Goal: Task Accomplishment & Management: Complete application form

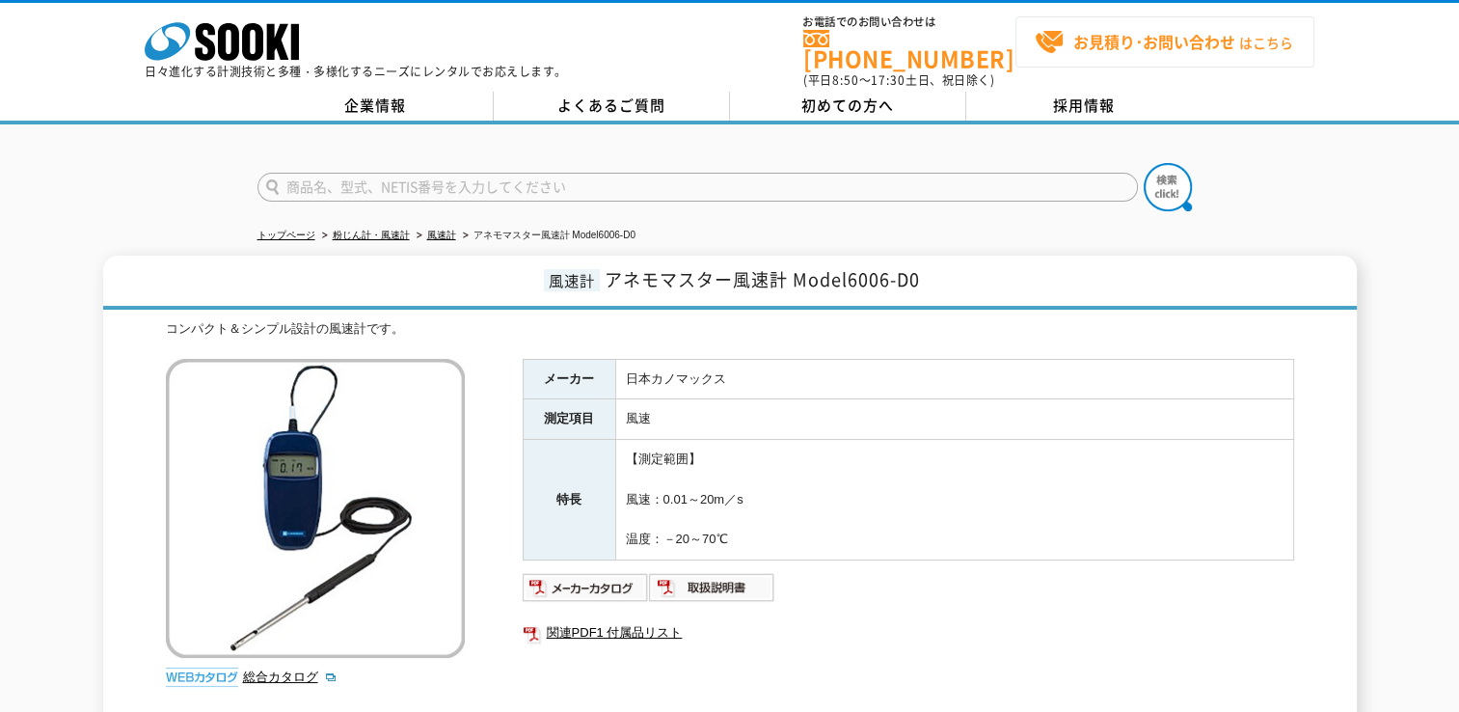
click at [1169, 50] on strong "お見積り･お問い合わせ" at bounding box center [1154, 41] width 162 height 23
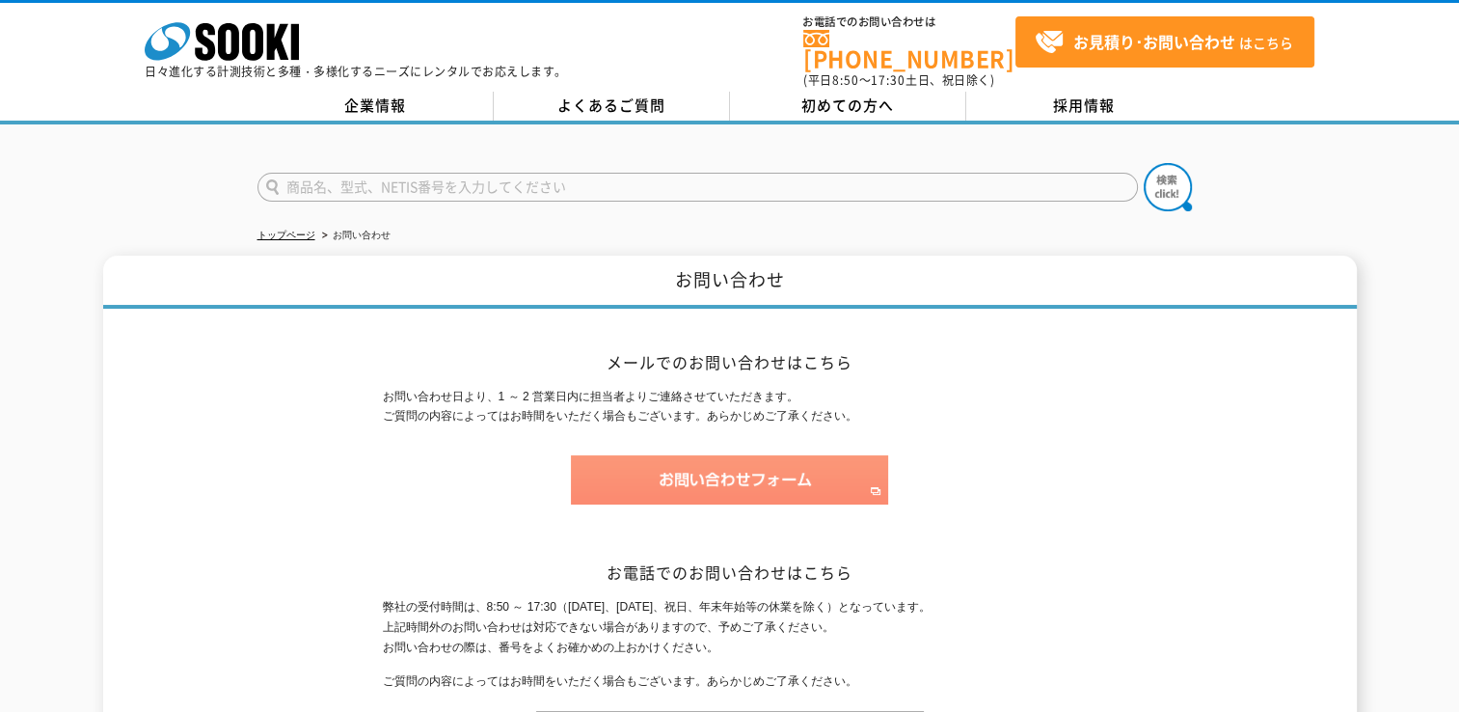
click at [721, 475] on img at bounding box center [729, 479] width 317 height 49
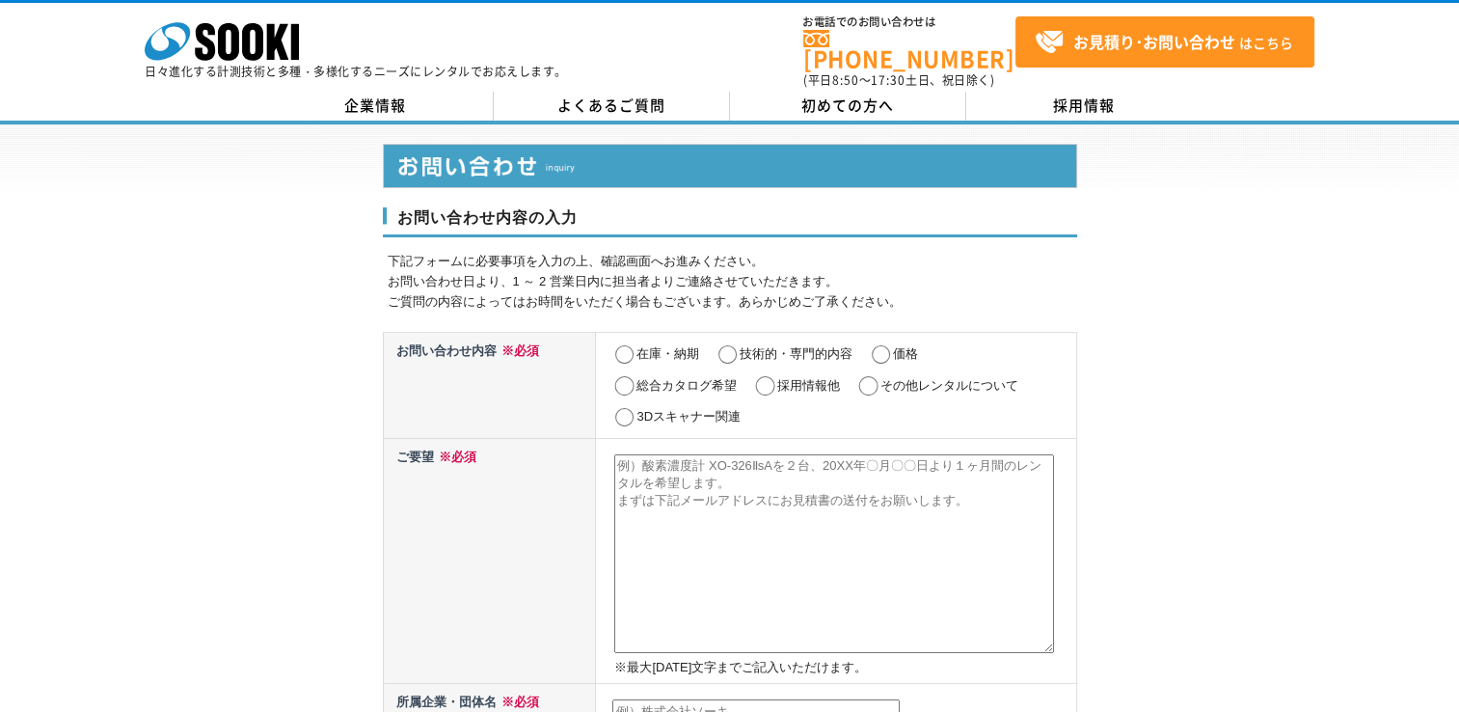
click at [881, 345] on input "価格" at bounding box center [881, 354] width 24 height 19
radio input "true"
click at [631, 345] on input "在庫・納期" at bounding box center [624, 354] width 24 height 19
radio input "true"
click at [887, 345] on input "価格" at bounding box center [881, 354] width 24 height 19
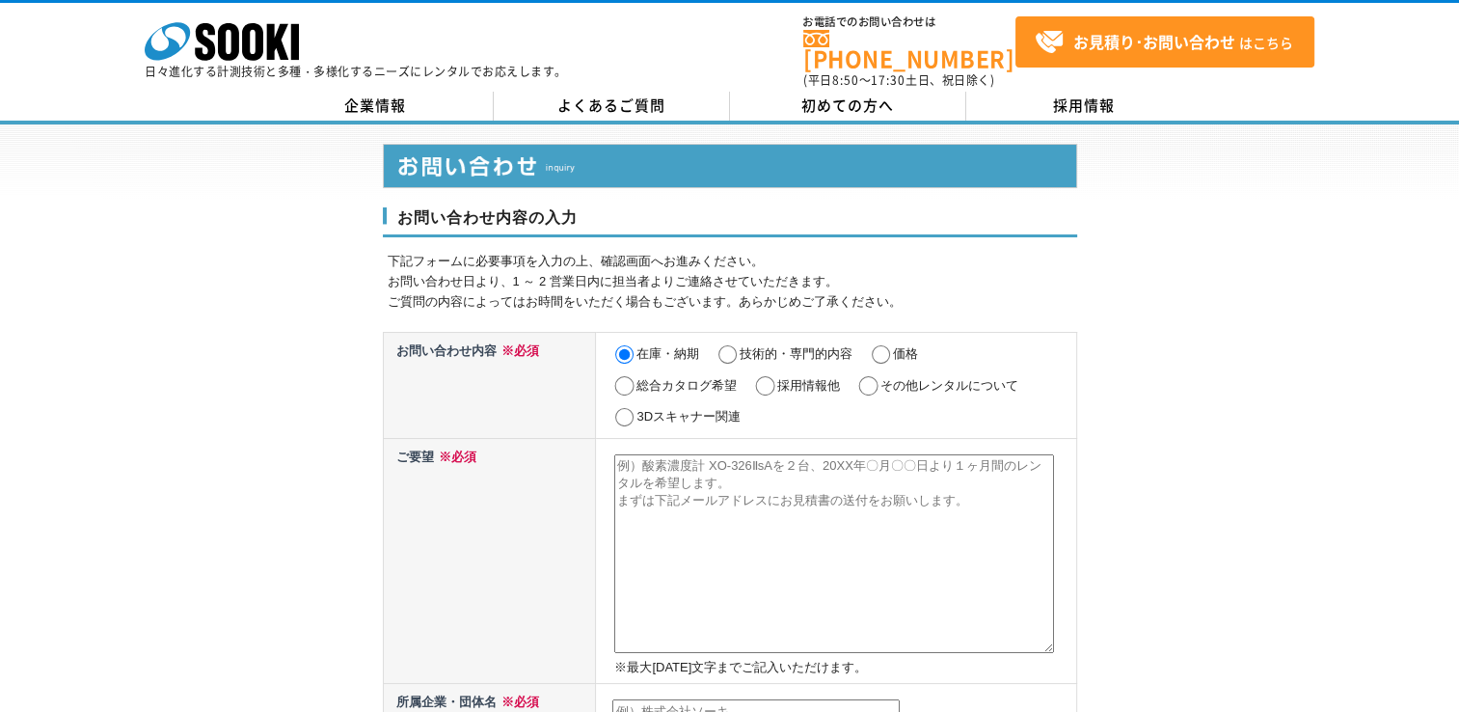
radio input "true"
click at [635, 487] on textarea at bounding box center [834, 553] width 440 height 199
paste textarea "アネモマスター風速計 Model6006-D0"
click at [620, 454] on textarea "アネモマスター風速計 Model6006-D0" at bounding box center [834, 553] width 440 height 199
paste textarea "日本カノマックス"
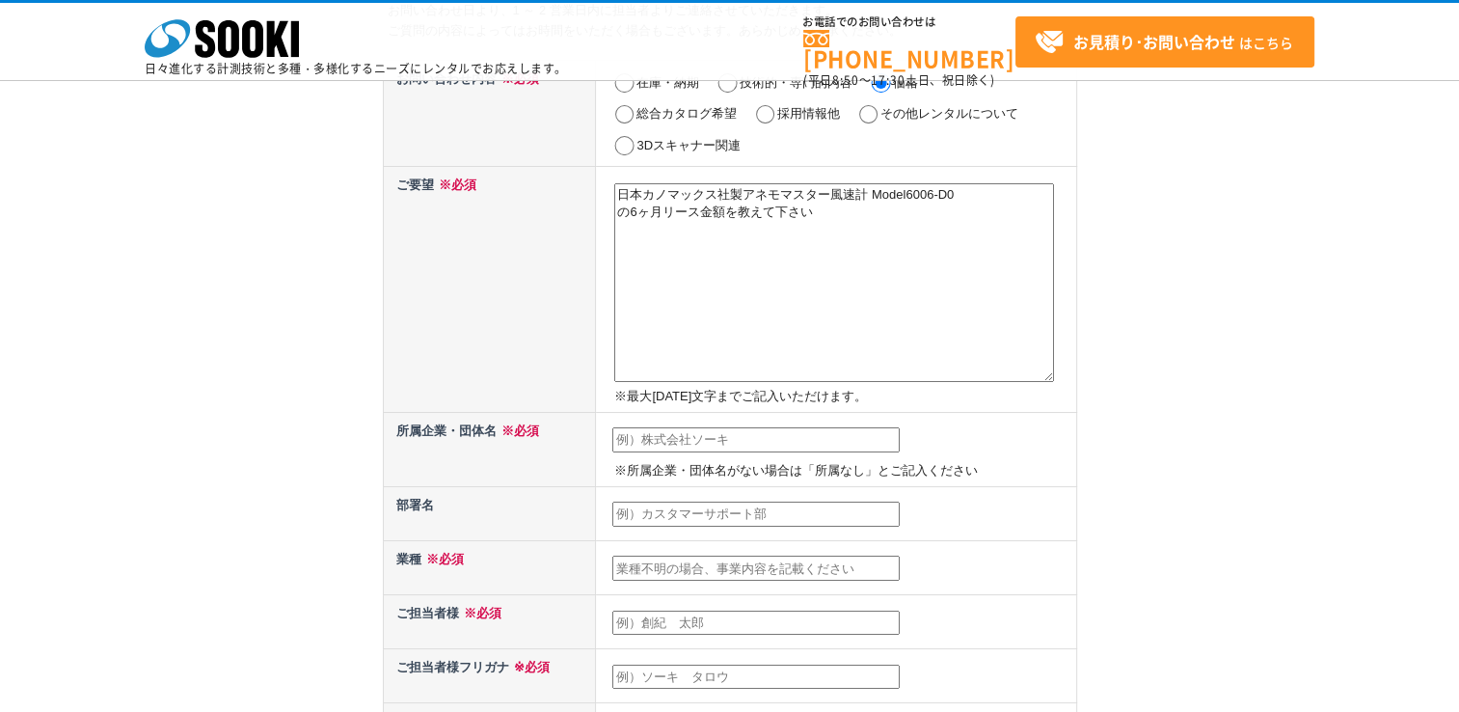
scroll to position [193, 0]
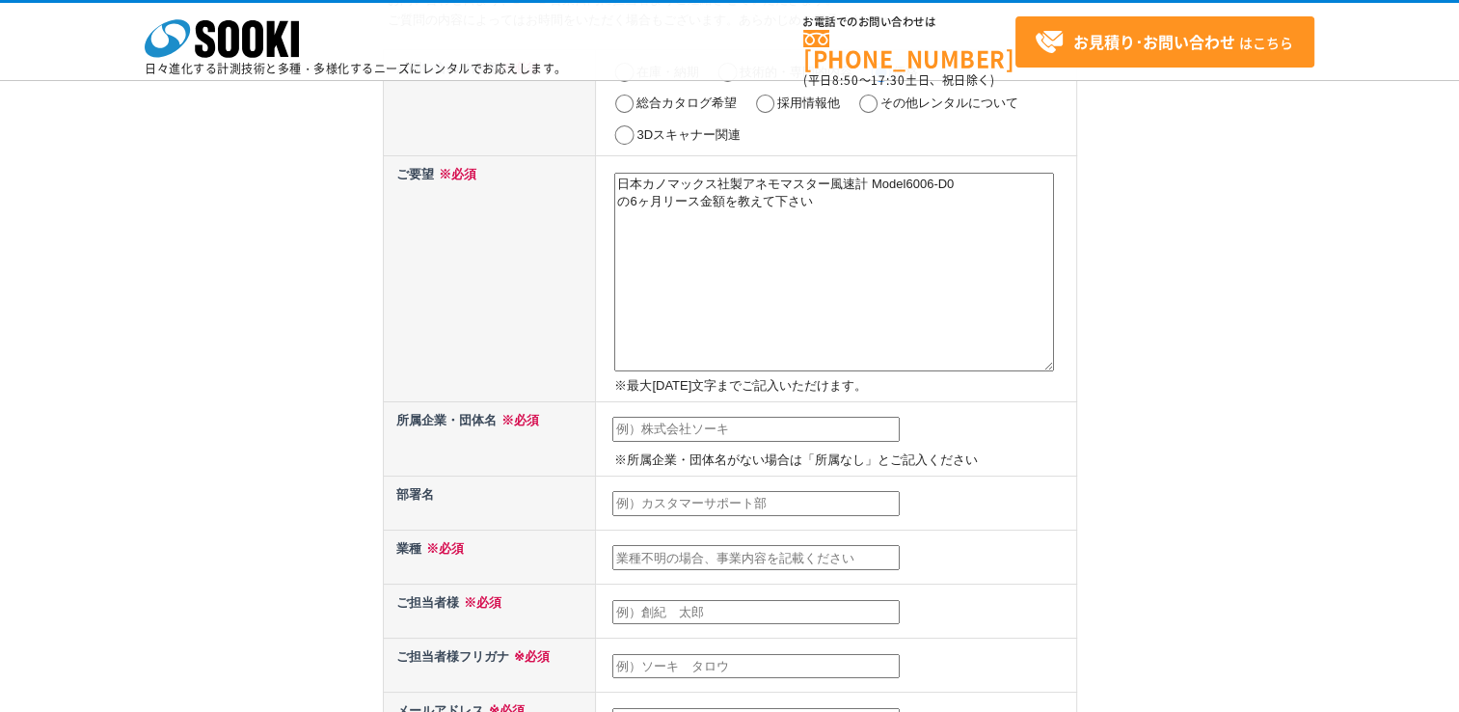
type textarea "日本カノマックス社製アネモマスター風速計 Model6006-D0 の6ヶ月リース金額を教えて下さい"
click at [742, 429] on input "text" at bounding box center [755, 429] width 287 height 25
type input "yas三浦建築研究室"
type input "三浦康成"
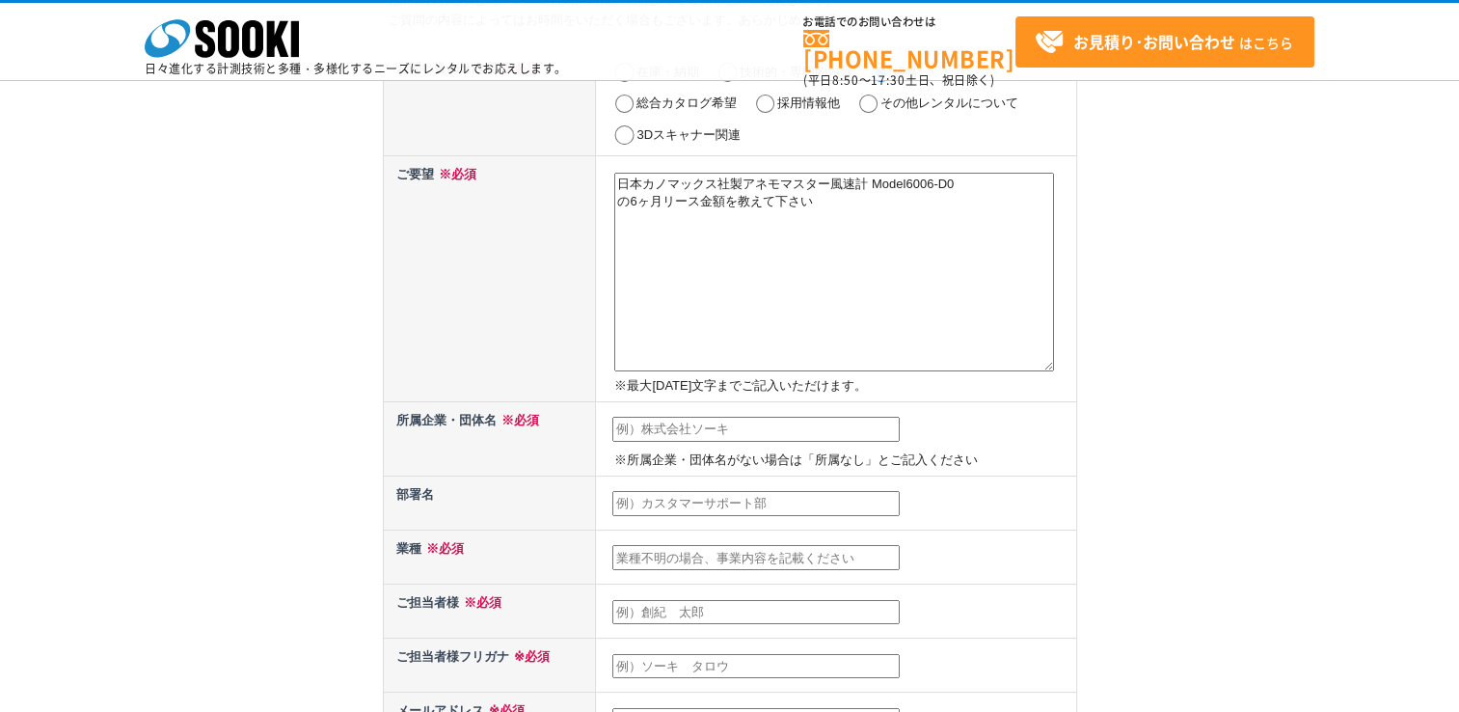
type input "yasu2000@titan.ocn.ne.jp"
click at [617, 500] on input "text" at bounding box center [755, 503] width 287 height 25
type input "調査点検部門"
click at [760, 558] on input "text" at bounding box center [755, 557] width 287 height 25
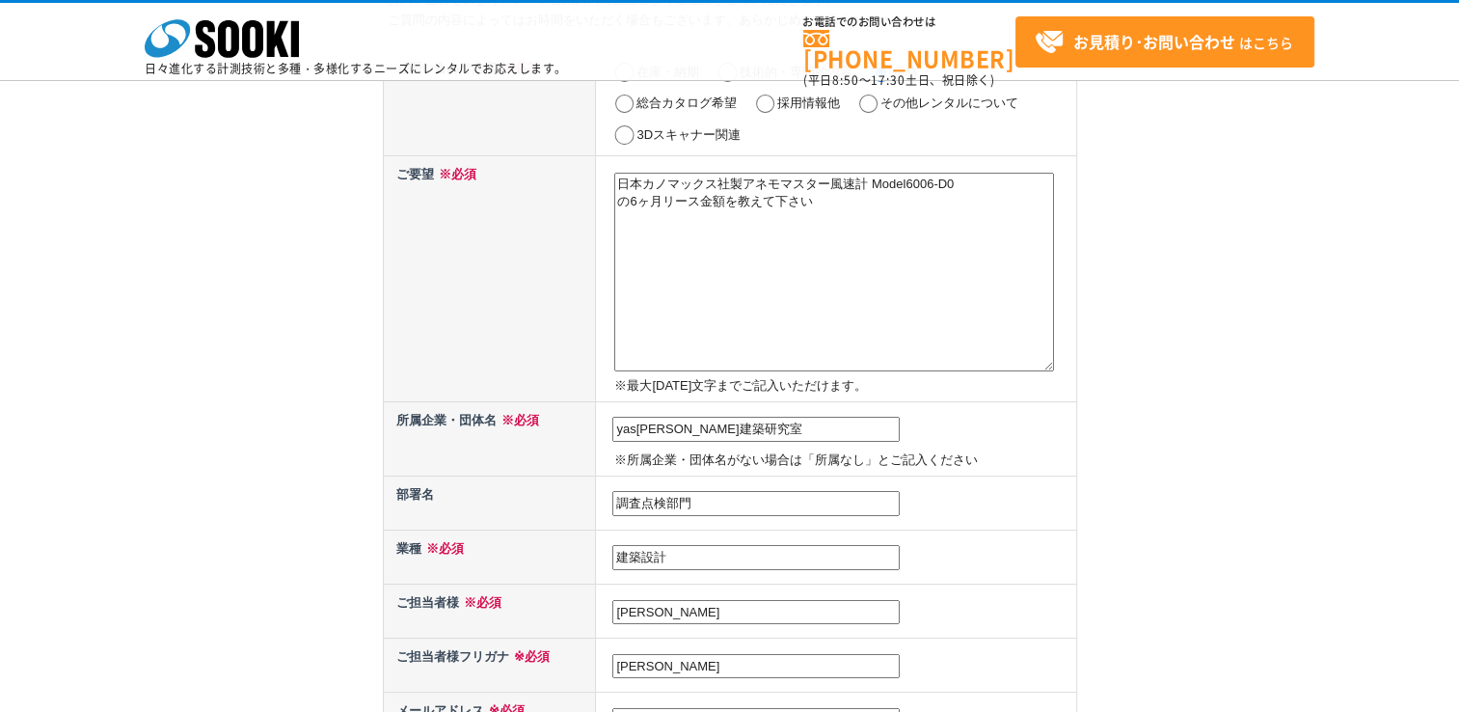
type input "建築設計"
click at [636, 604] on input "三浦康成" at bounding box center [755, 612] width 287 height 25
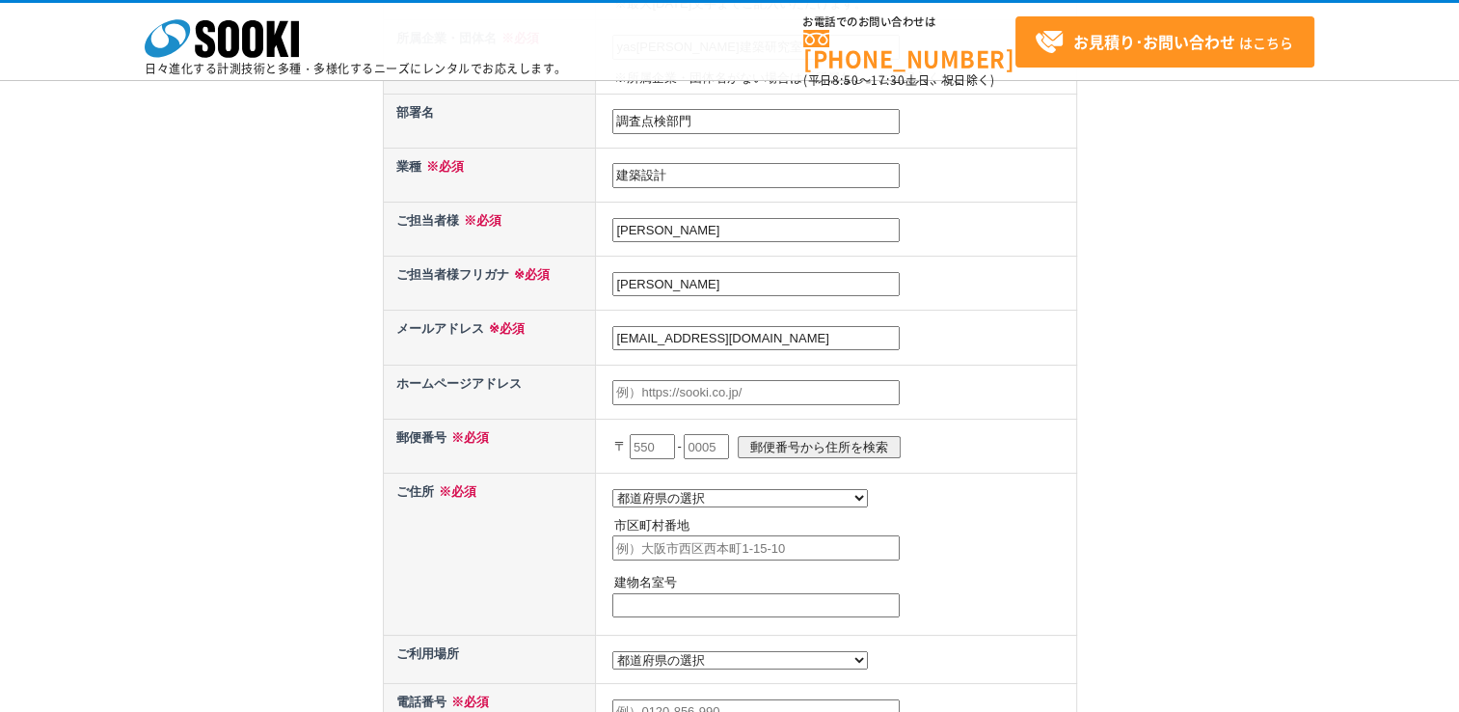
scroll to position [579, 0]
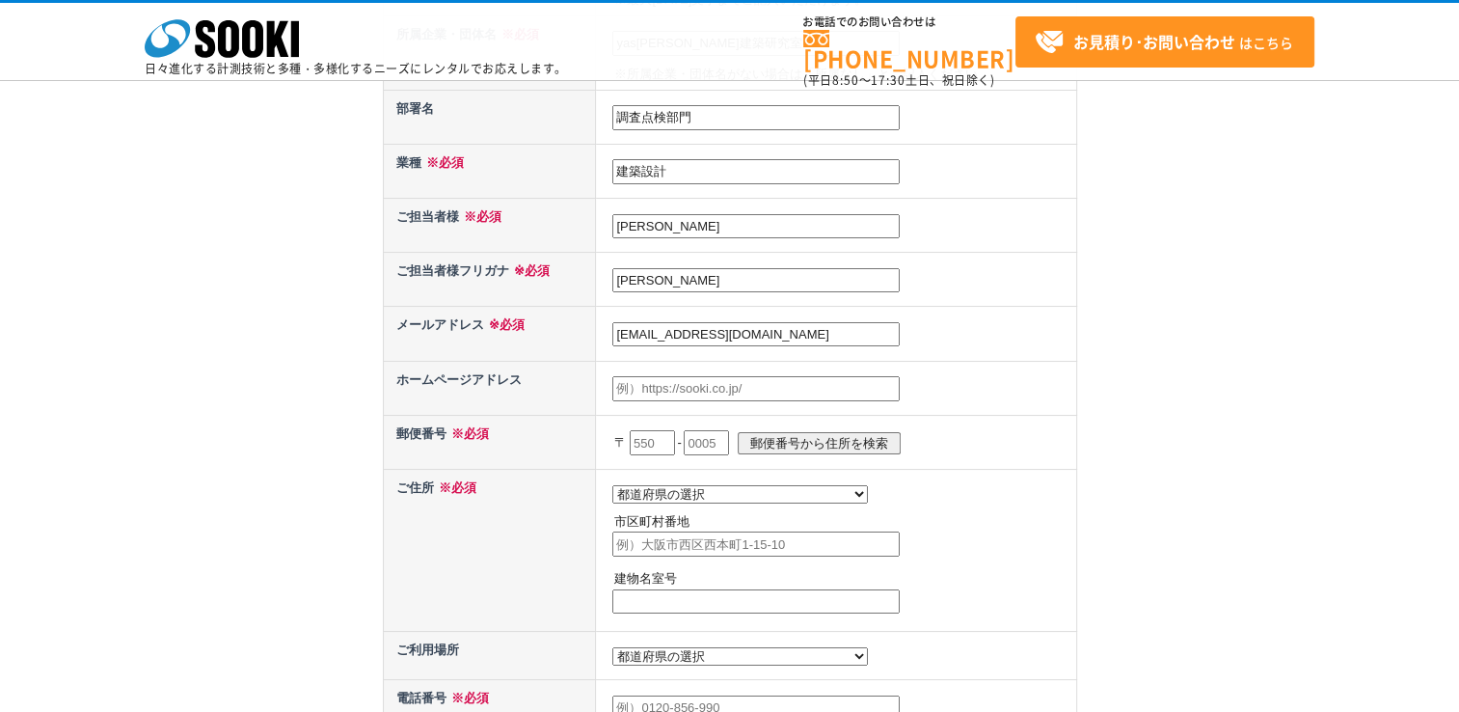
drag, startPoint x: 640, startPoint y: 440, endPoint x: 176, endPoint y: 499, distance: 468.5
click at [633, 446] on p "〒 - 郵便番号から住所を検索" at bounding box center [842, 442] width 457 height 42
type input "003"
type input "0003"
click at [856, 434] on input "郵便番号から住所を検索" at bounding box center [819, 443] width 163 height 22
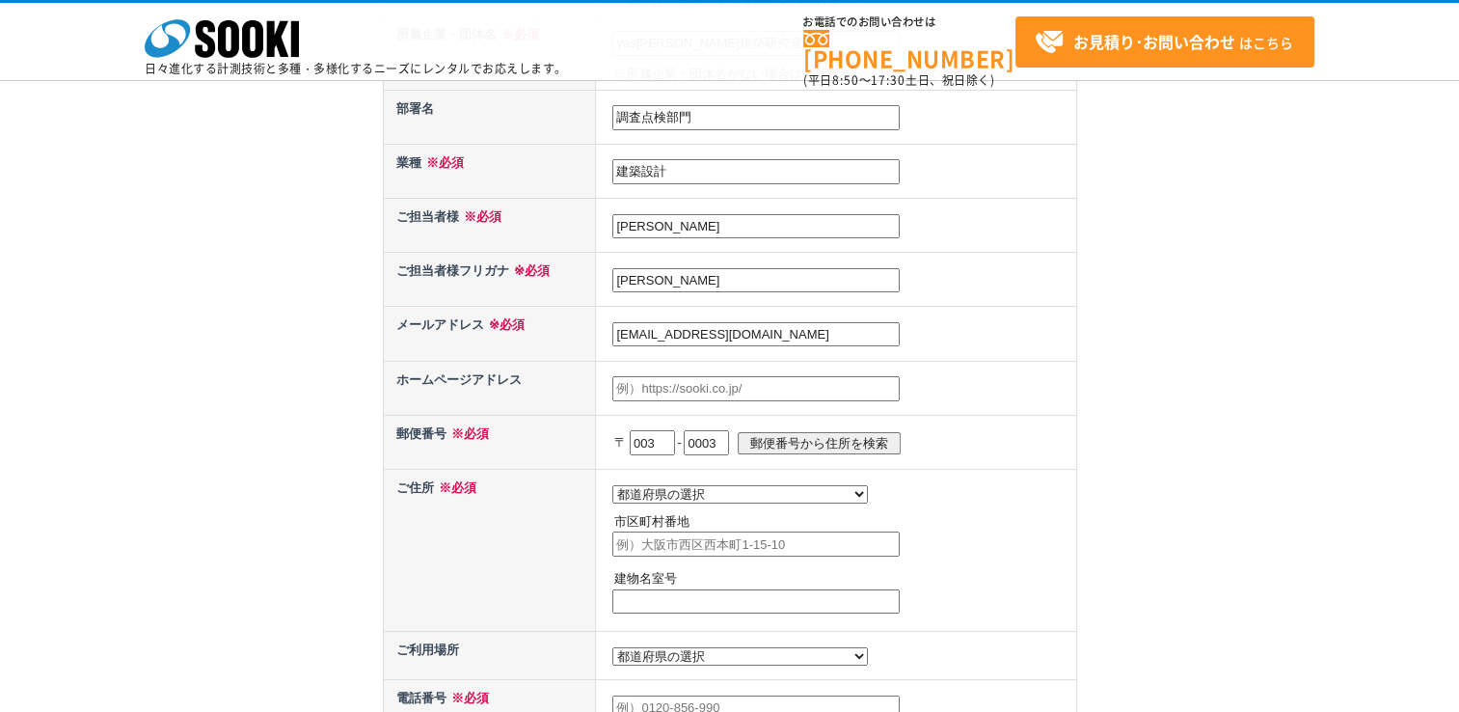
select select "1"
type input "札幌市白石区東札幌三条"
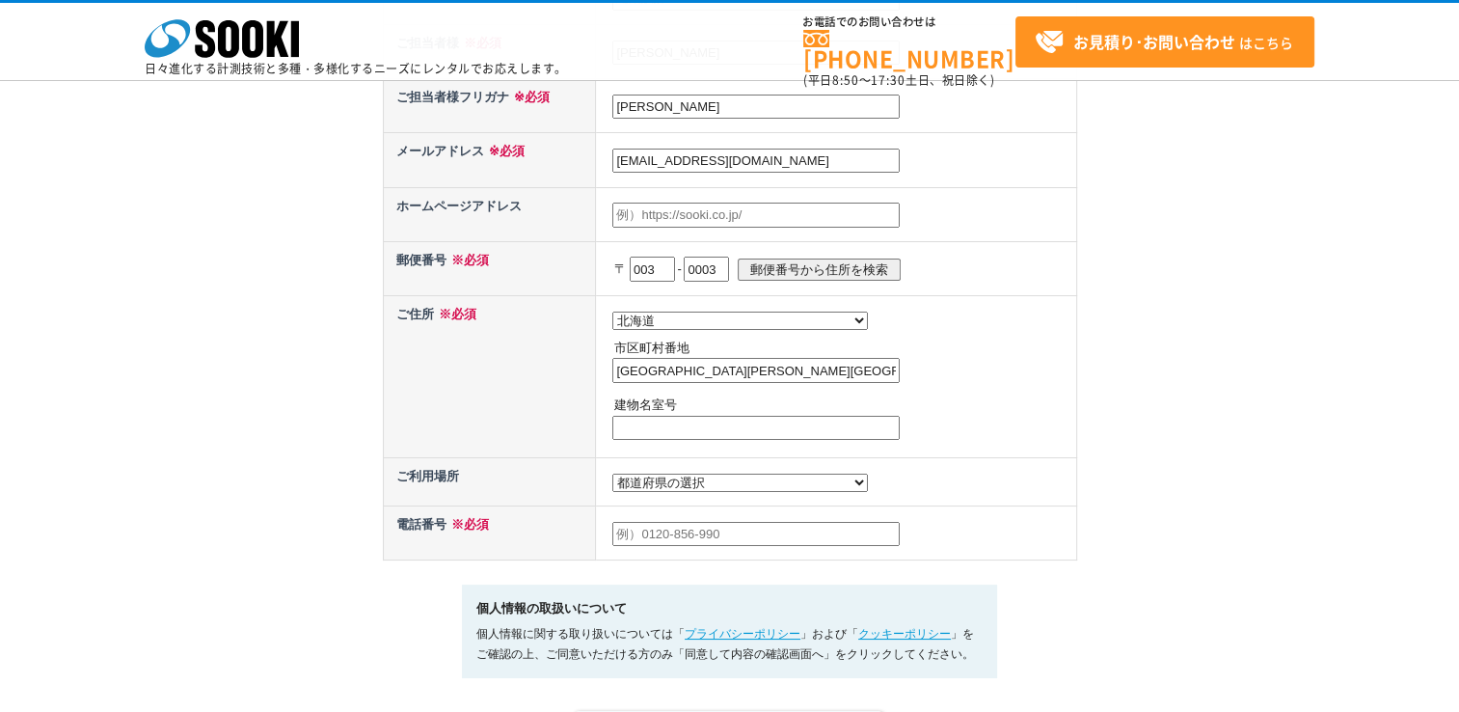
scroll to position [771, 0]
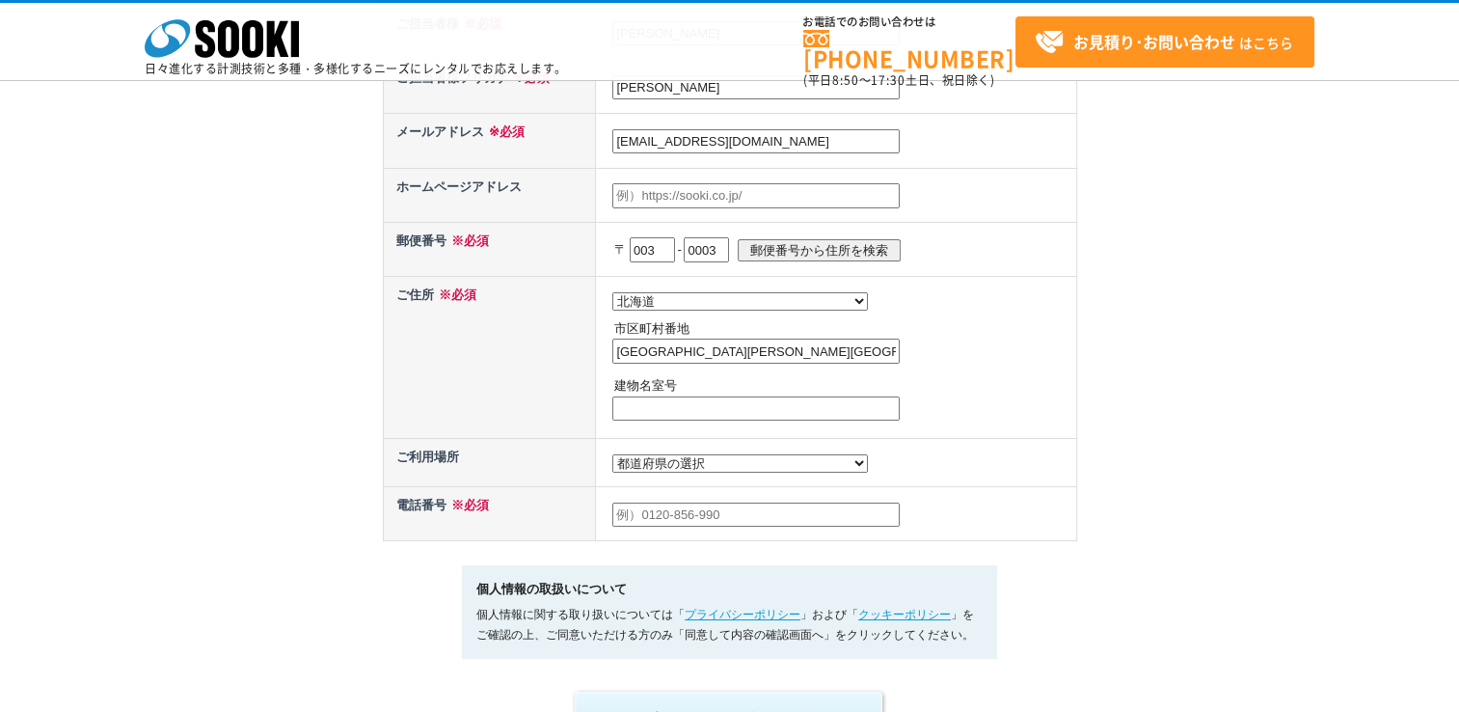
click at [667, 461] on select "都道府県の選択 利用場所未定 北海道 青森県 岩手県 宮城県 秋田県 山形県 福島県 茨城県 栃木県 群馬県 埼玉県 千葉県 東京都 神奈川県 新潟県 富山県…" at bounding box center [740, 463] width 256 height 18
select select "1"
click at [612, 454] on select "都道府県の選択 利用場所未定 北海道 青森県 岩手県 宮城県 秋田県 山形県 福島県 茨城県 栃木県 群馬県 埼玉県 千葉県 東京都 神奈川県 新潟県 富山県…" at bounding box center [740, 463] width 256 height 18
click at [656, 513] on input "text" at bounding box center [755, 514] width 287 height 25
type input "09072811464"
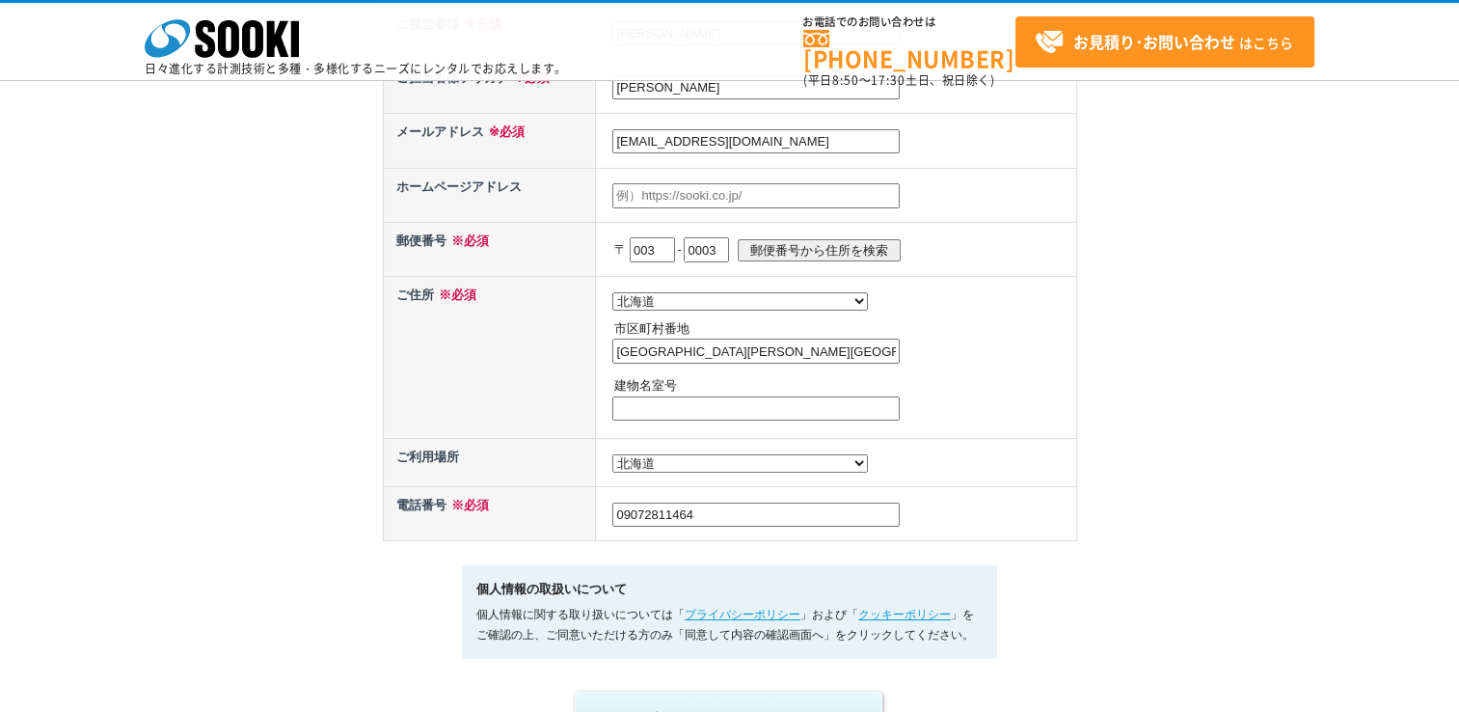
click at [1003, 438] on td "都道府県の選択 利用場所未定 北海道 青森県 岩手県 宮城県 秋田県 山形県 福島県 茨城県 栃木県 群馬県 埼玉県 千葉県 東京都 神奈川県 新潟県 富山県…" at bounding box center [836, 357] width 480 height 162
click at [768, 338] on input "札幌市白石区東札幌三条" at bounding box center [755, 350] width 287 height 25
click at [1122, 416] on div "お問い合わせ内容の入力 下記フォームに必要事項を入力の上、確認画面へお進みください。 お問い合わせ日より、1 ～ 2 営業日内に担当者よりご連絡させていただき…" at bounding box center [729, 7] width 1459 height 1488
click at [795, 349] on input "札幌市白石区東札幌三条3丁目" at bounding box center [755, 350] width 287 height 25
click at [1012, 394] on td "都道府県の選択 北海道 青森県 岩手県 宮城県 秋田県 山形県 福島県 茨城県 栃木県 群馬県 埼玉県 千葉県 東京都 神奈川県 新潟県 富山県 石川県 福井…" at bounding box center [836, 357] width 480 height 162
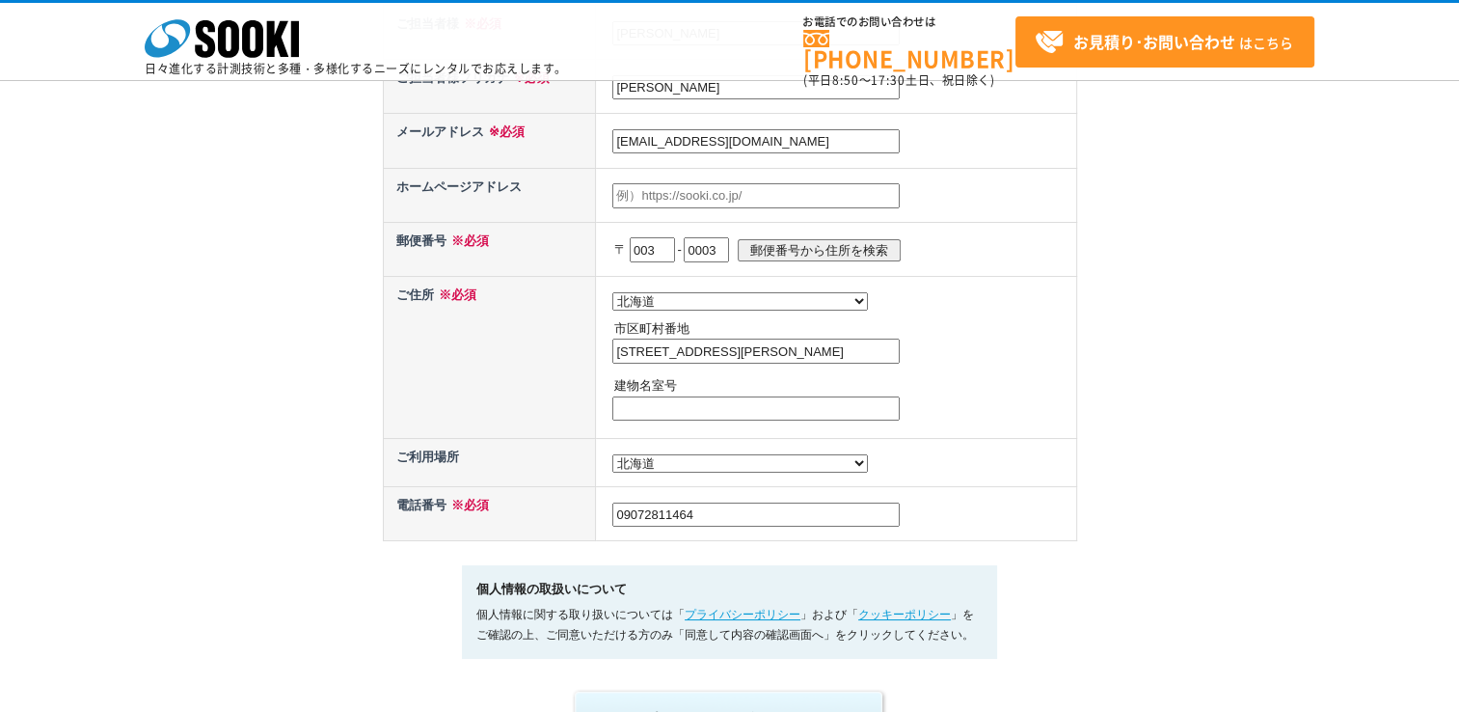
click at [799, 344] on input "札幌市白石区東札幌三条3丁目" at bounding box center [755, 350] width 287 height 25
type input "札幌市白石区東札幌三条3丁目2"
click at [1085, 403] on div "お問い合わせ内容の入力 下記フォームに必要事項を入力の上、確認画面へお進みください。 お問い合わせ日より、1 ～ 2 営業日内に担当者よりご連絡させていただき…" at bounding box center [729, 7] width 1459 height 1488
click at [746, 342] on input "札幌市白石区東札幌三条3丁目2" at bounding box center [755, 350] width 287 height 25
click at [984, 351] on td "都道府県の選択 北海道 青森県 岩手県 宮城県 秋田県 山形県 福島県 茨城県 栃木県 群馬県 埼玉県 千葉県 東京都 神奈川県 新潟県 富山県 石川県 福井…" at bounding box center [836, 357] width 480 height 162
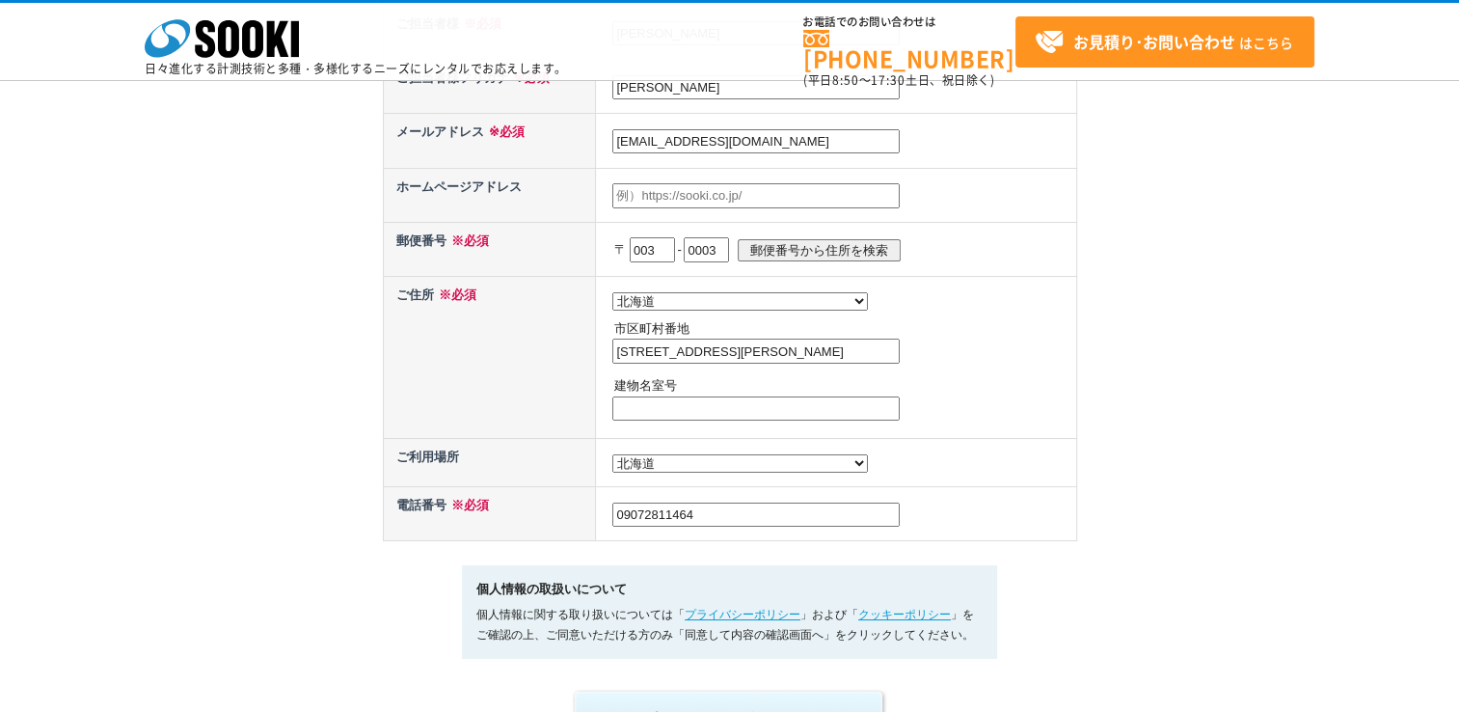
click at [828, 348] on input "札幌市白石区東札幌三条3丁目2" at bounding box center [755, 350] width 287 height 25
click at [997, 349] on td "都道府県の選択 北海道 青森県 岩手県 宮城県 秋田県 山形県 福島県 茨城県 栃木県 群馬県 埼玉県 千葉県 東京都 神奈川県 新潟県 富山県 石川県 福井…" at bounding box center [836, 357] width 480 height 162
click at [796, 133] on input "yasu2000@titan.ocn.ne.jp" at bounding box center [755, 141] width 287 height 25
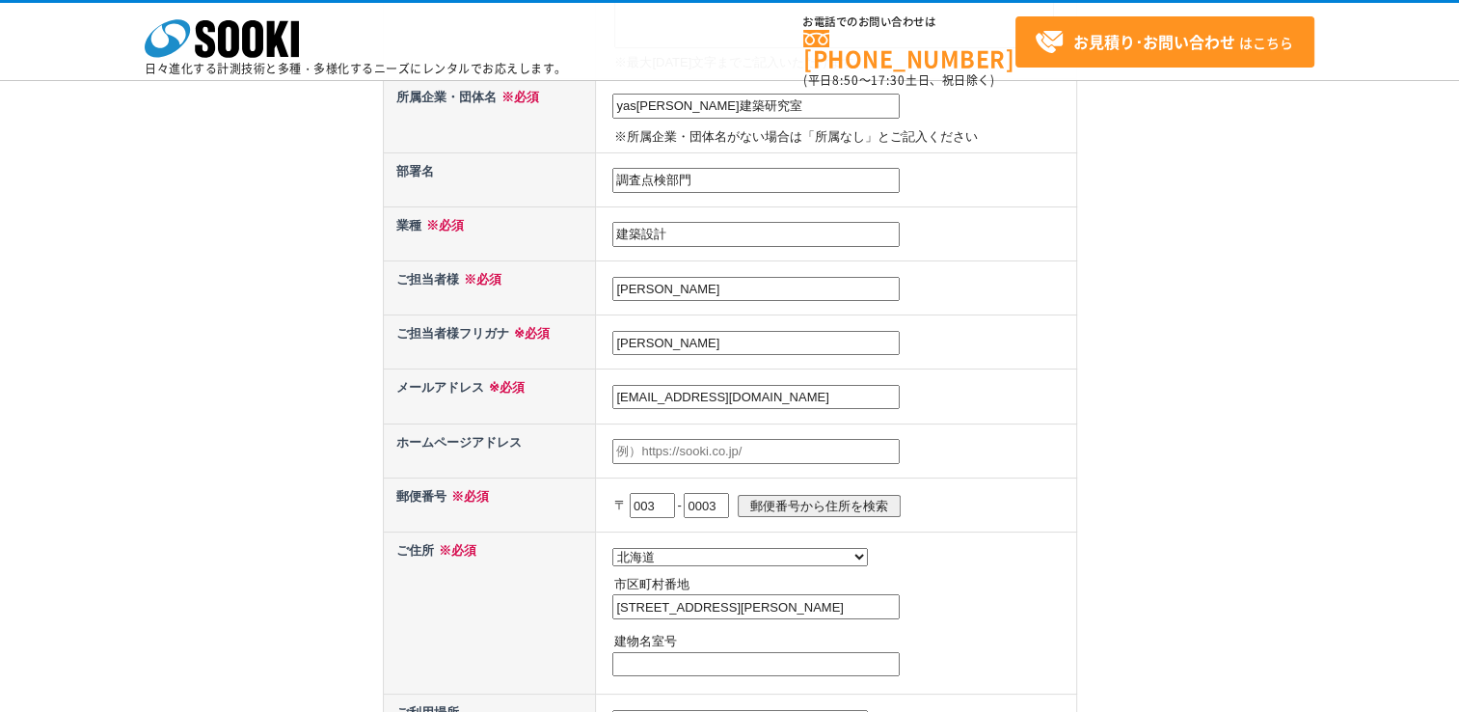
scroll to position [482, 0]
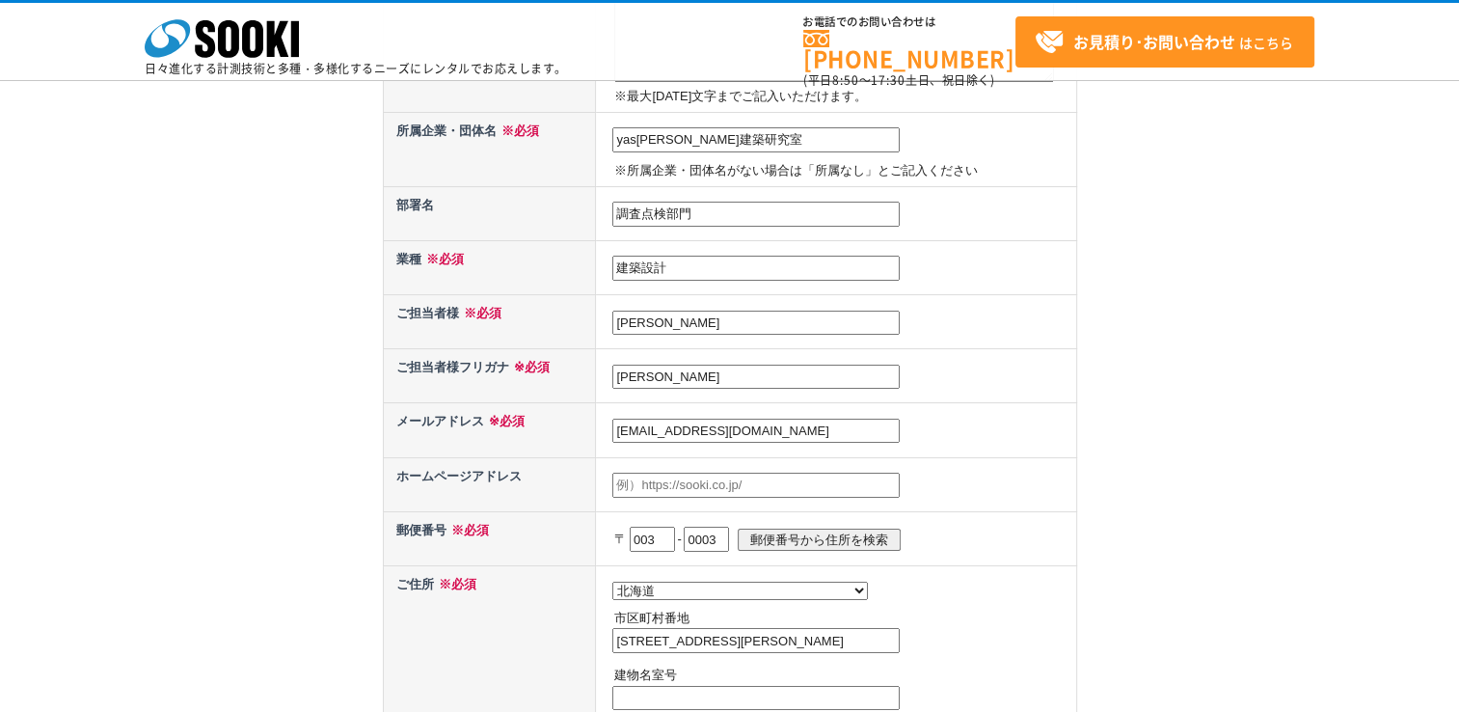
click at [748, 219] on input "調査点検部門" at bounding box center [755, 214] width 287 height 25
type input "調"
click at [1033, 471] on td at bounding box center [836, 484] width 480 height 54
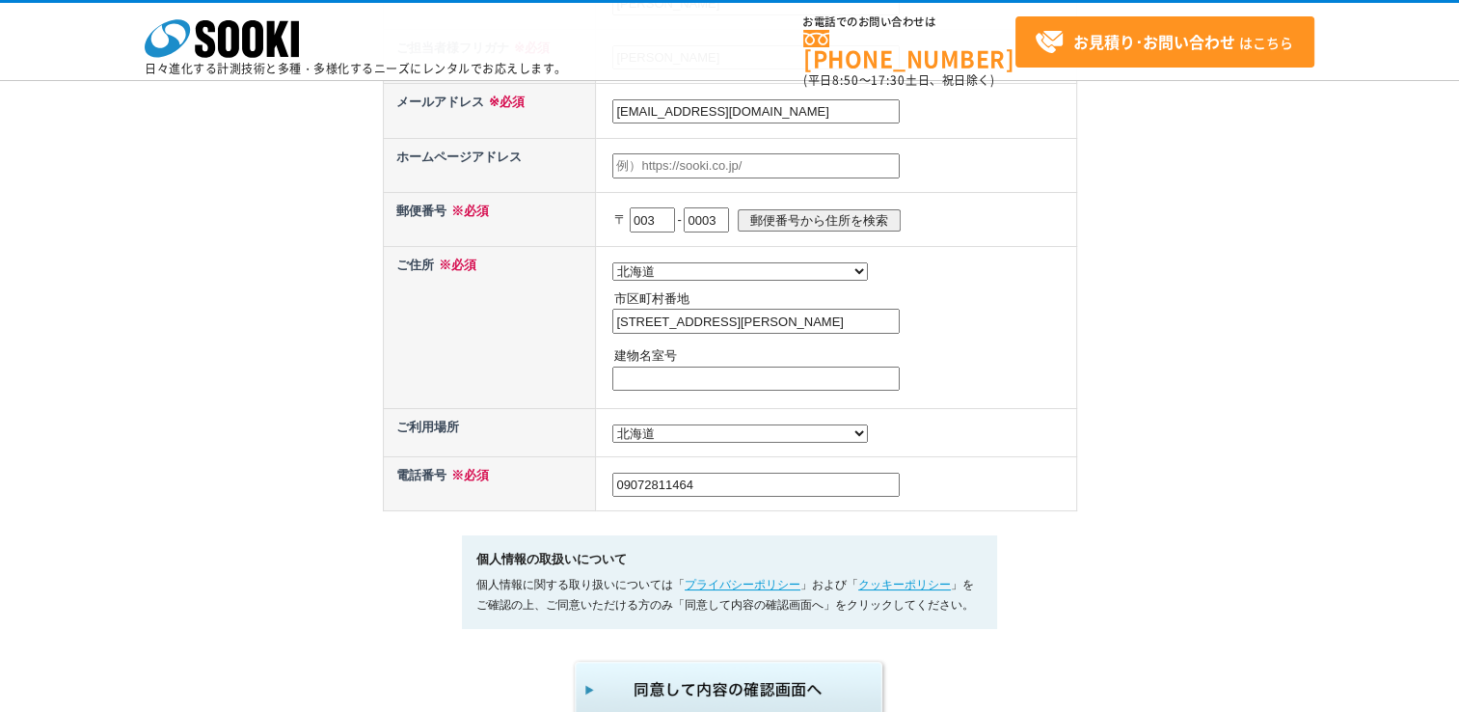
scroll to position [964, 0]
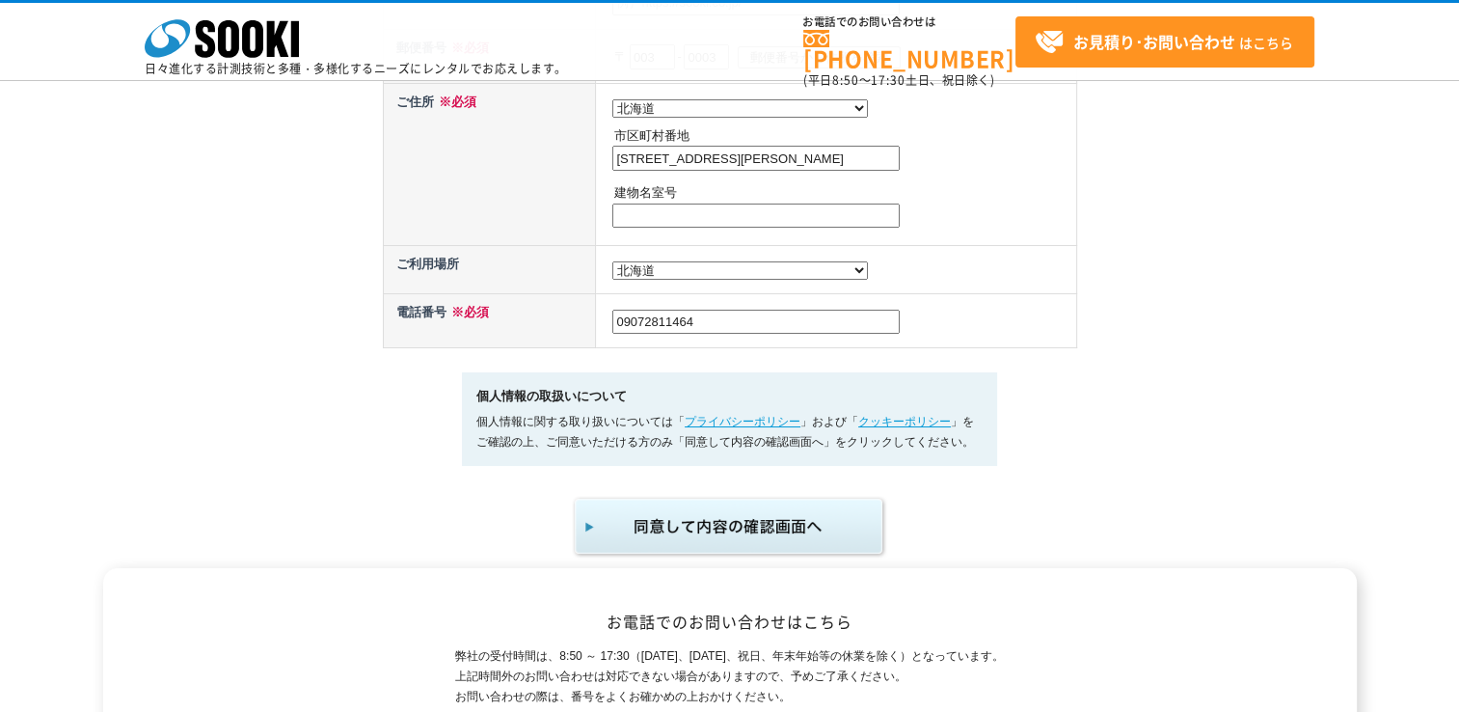
click at [752, 415] on link "プライバシーポリシー" at bounding box center [743, 422] width 116 height 14
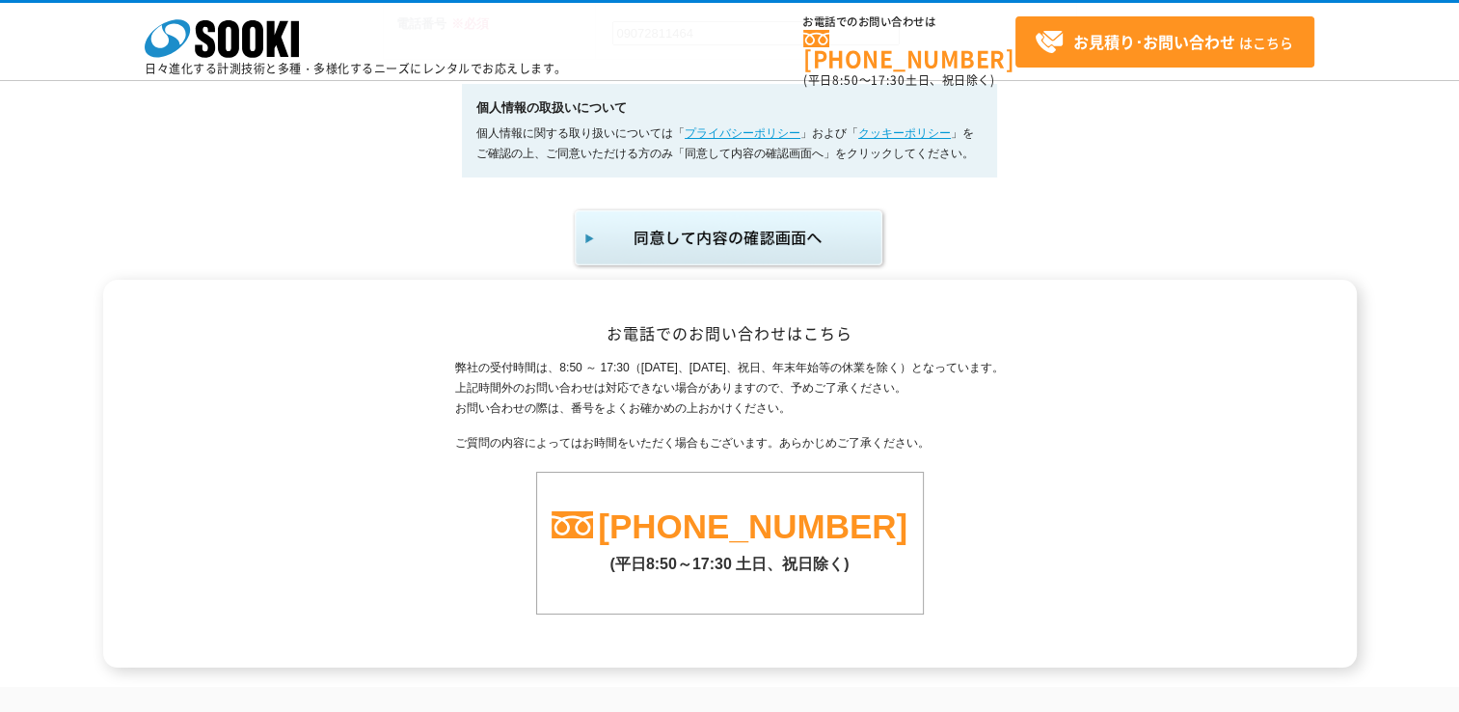
scroll to position [1254, 0]
click at [716, 241] on img "submit" at bounding box center [730, 237] width 316 height 64
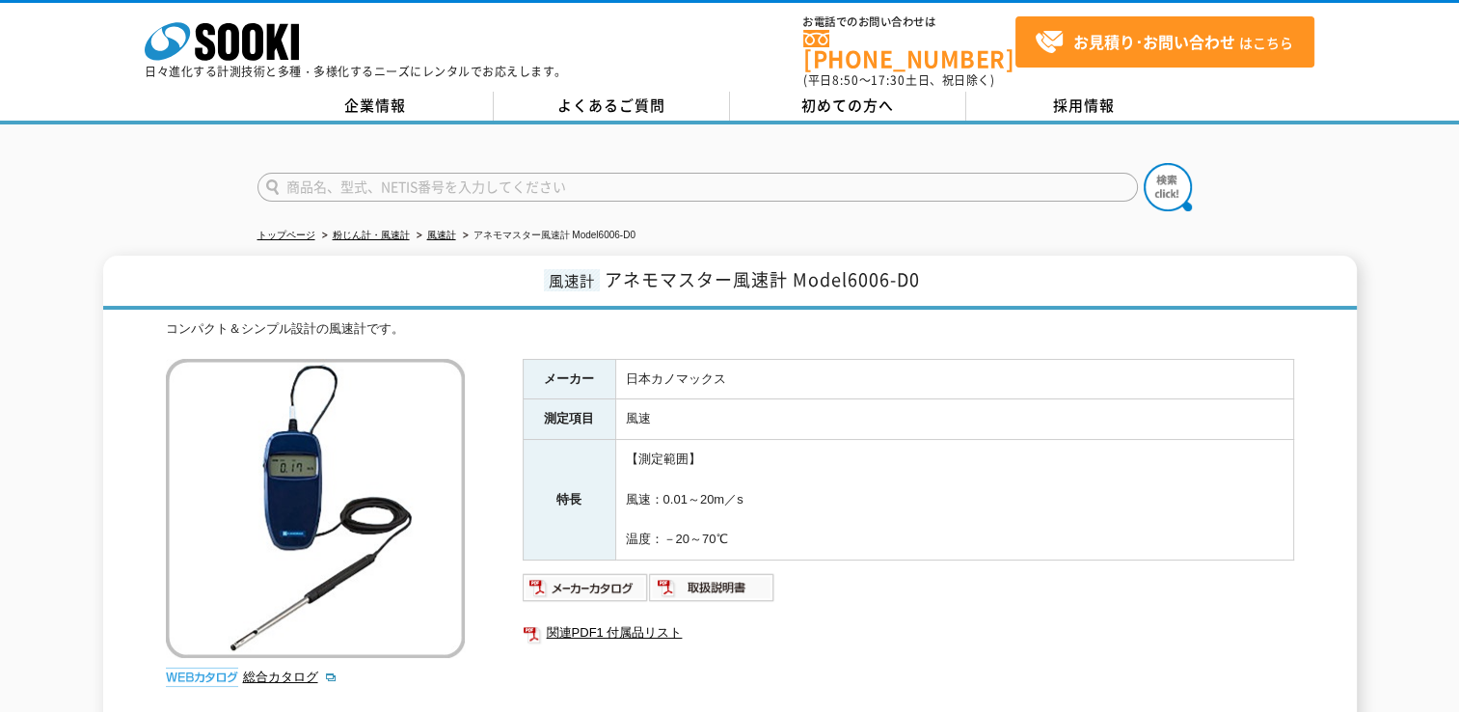
click at [607, 267] on span "アネモマスター風速計 Model6006-D0" at bounding box center [762, 279] width 315 height 26
drag, startPoint x: 608, startPoint y: 267, endPoint x: 933, endPoint y: 266, distance: 325.9
click at [933, 266] on h1 "風速計 アネモマスター風速計 Model6006-D0" at bounding box center [730, 283] width 1254 height 54
copy span "アネモマスター風速計 Model6006-D0"
drag, startPoint x: 746, startPoint y: 364, endPoint x: 553, endPoint y: 361, distance: 193.8
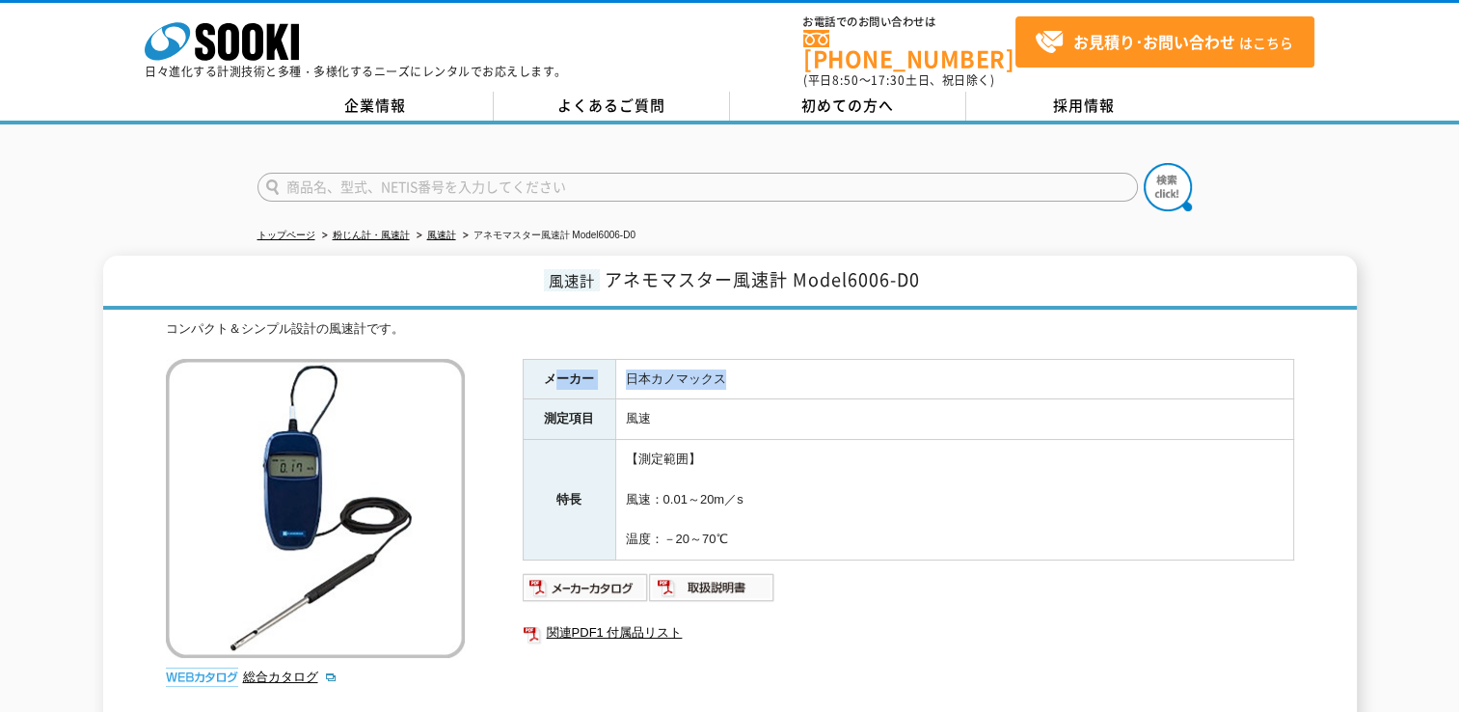
click at [553, 361] on tr "メーカー 日本カノマックス" at bounding box center [908, 379] width 770 height 41
click at [553, 361] on th "メーカー" at bounding box center [569, 379] width 93 height 41
click at [633, 374] on td "日本カノマックス" at bounding box center [954, 379] width 678 height 41
drag, startPoint x: 625, startPoint y: 371, endPoint x: 787, endPoint y: 368, distance: 162.0
click at [787, 368] on td "日本カノマックス" at bounding box center [954, 379] width 678 height 41
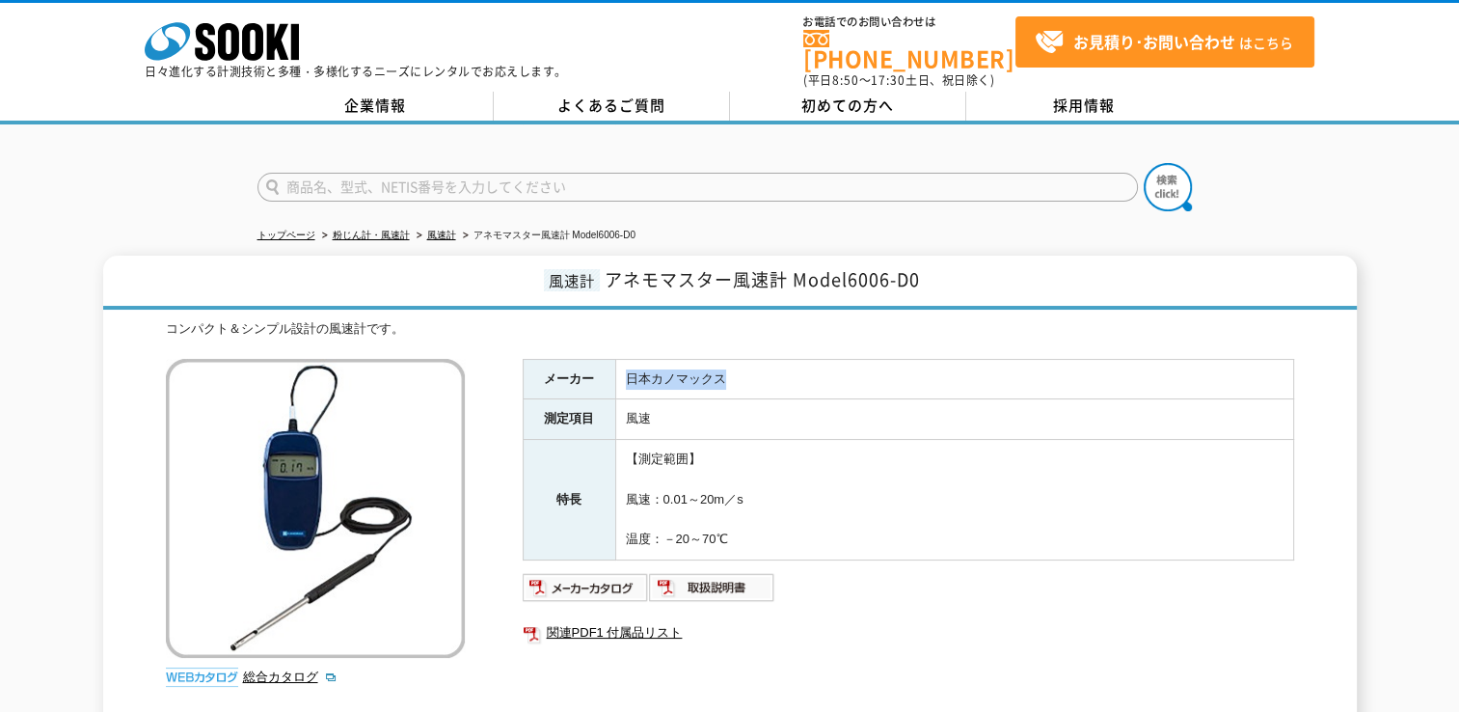
copy td "日本カノマックス"
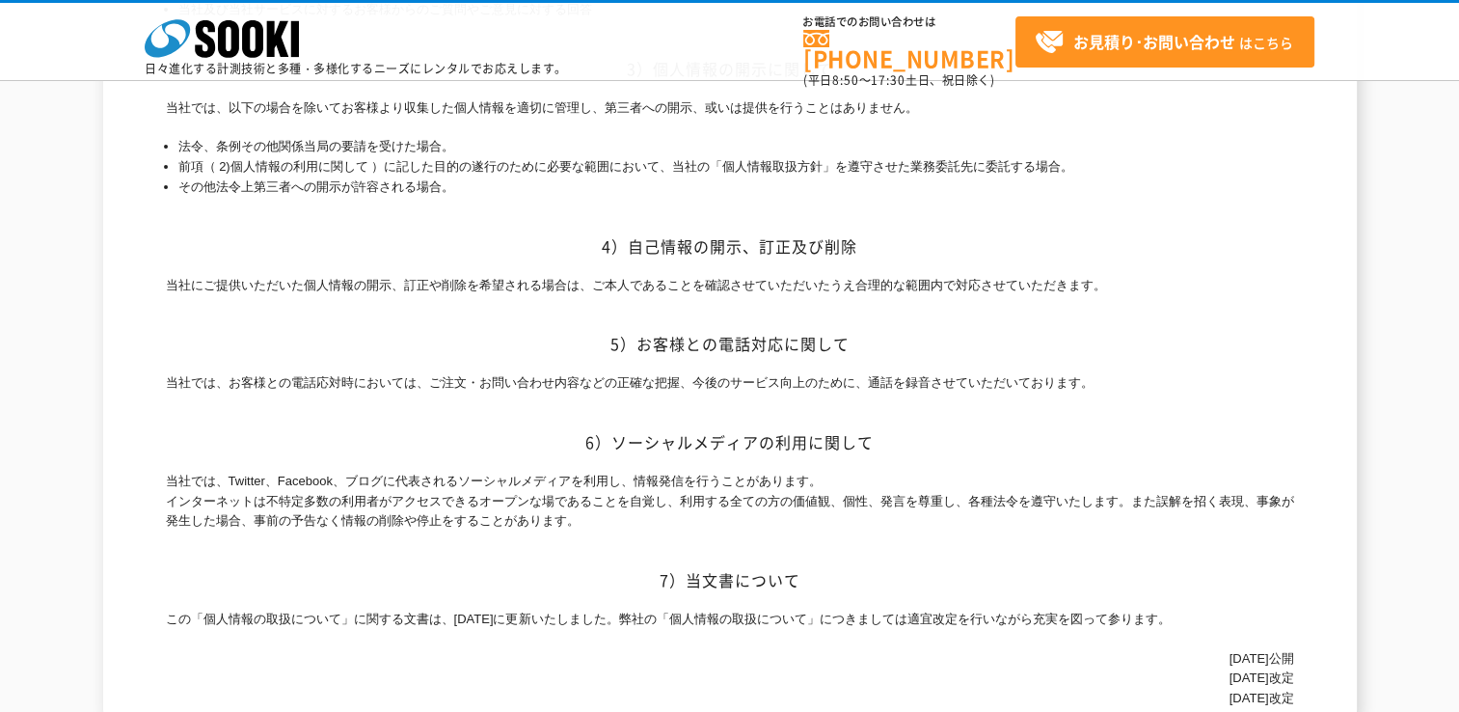
scroll to position [960, 0]
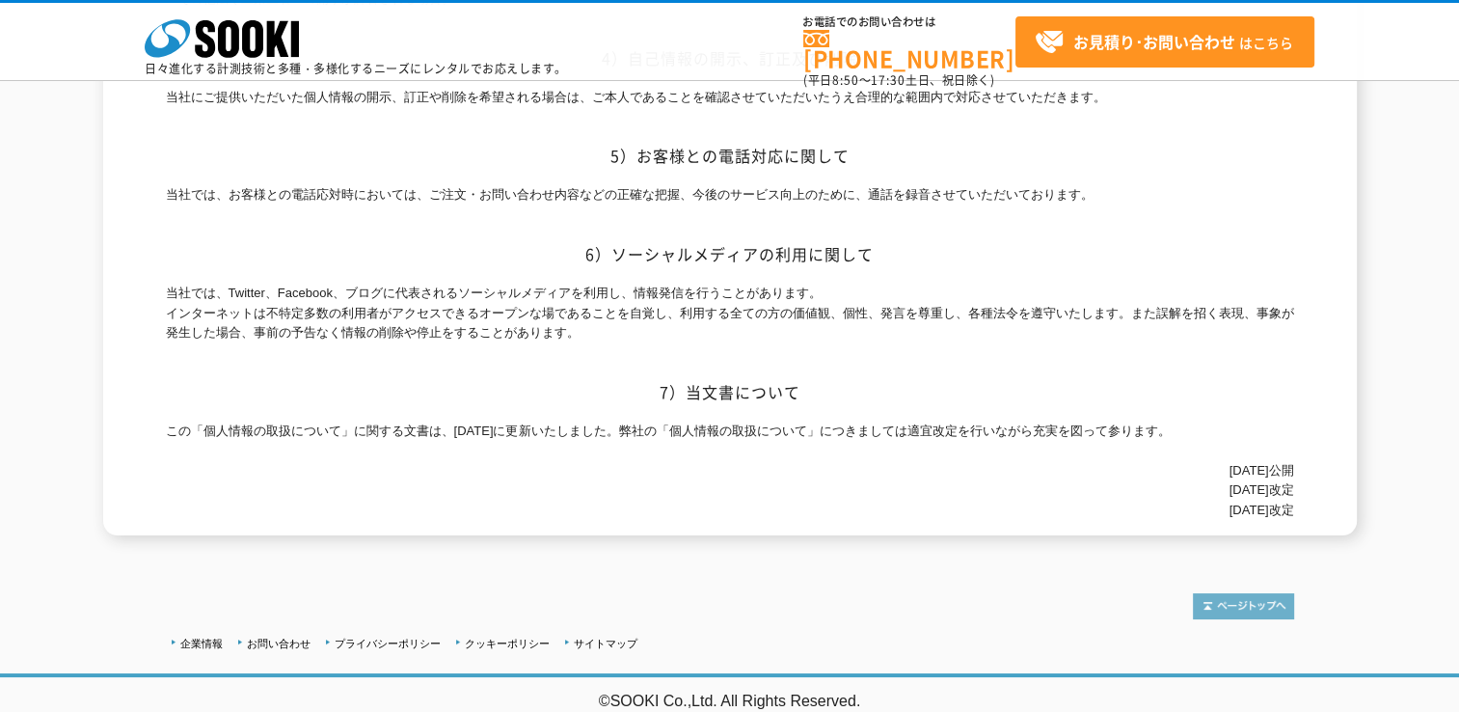
click at [1240, 601] on img at bounding box center [1243, 606] width 101 height 26
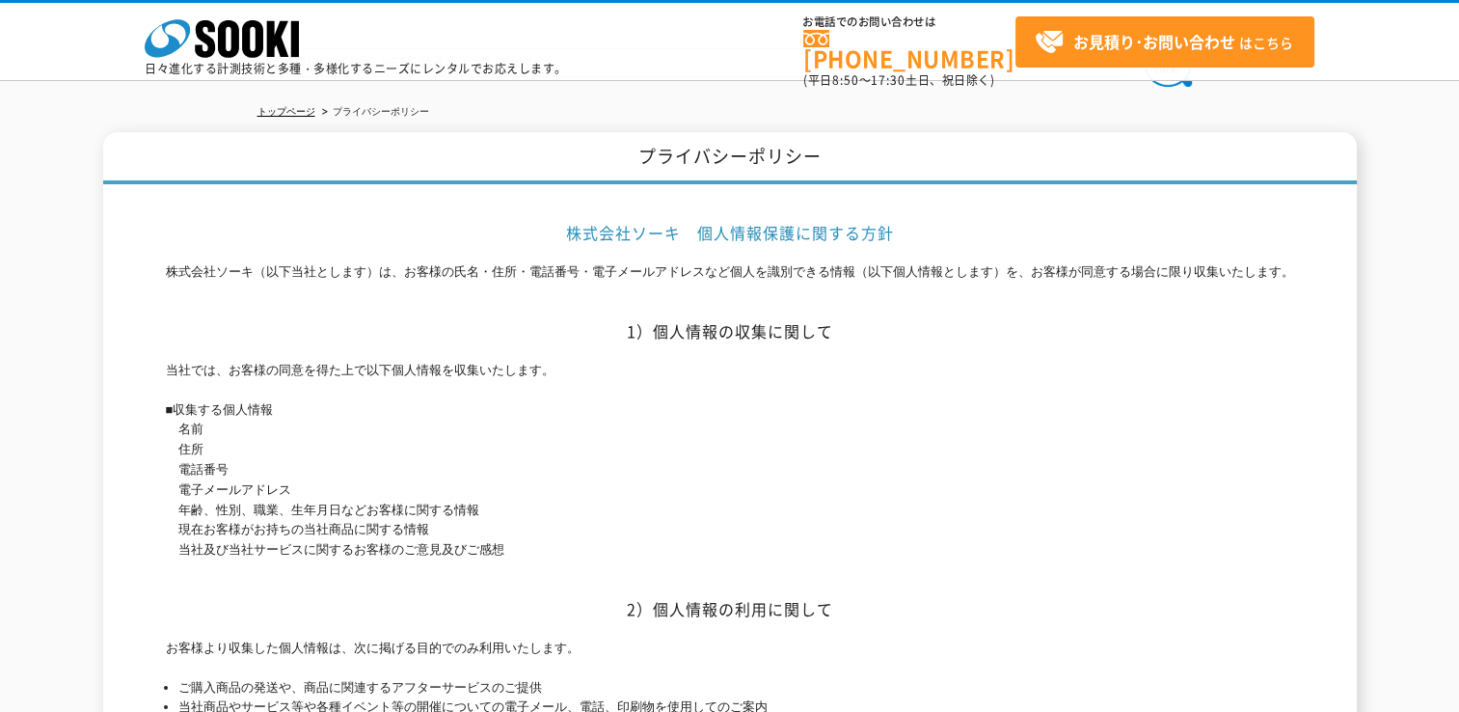
scroll to position [2, 0]
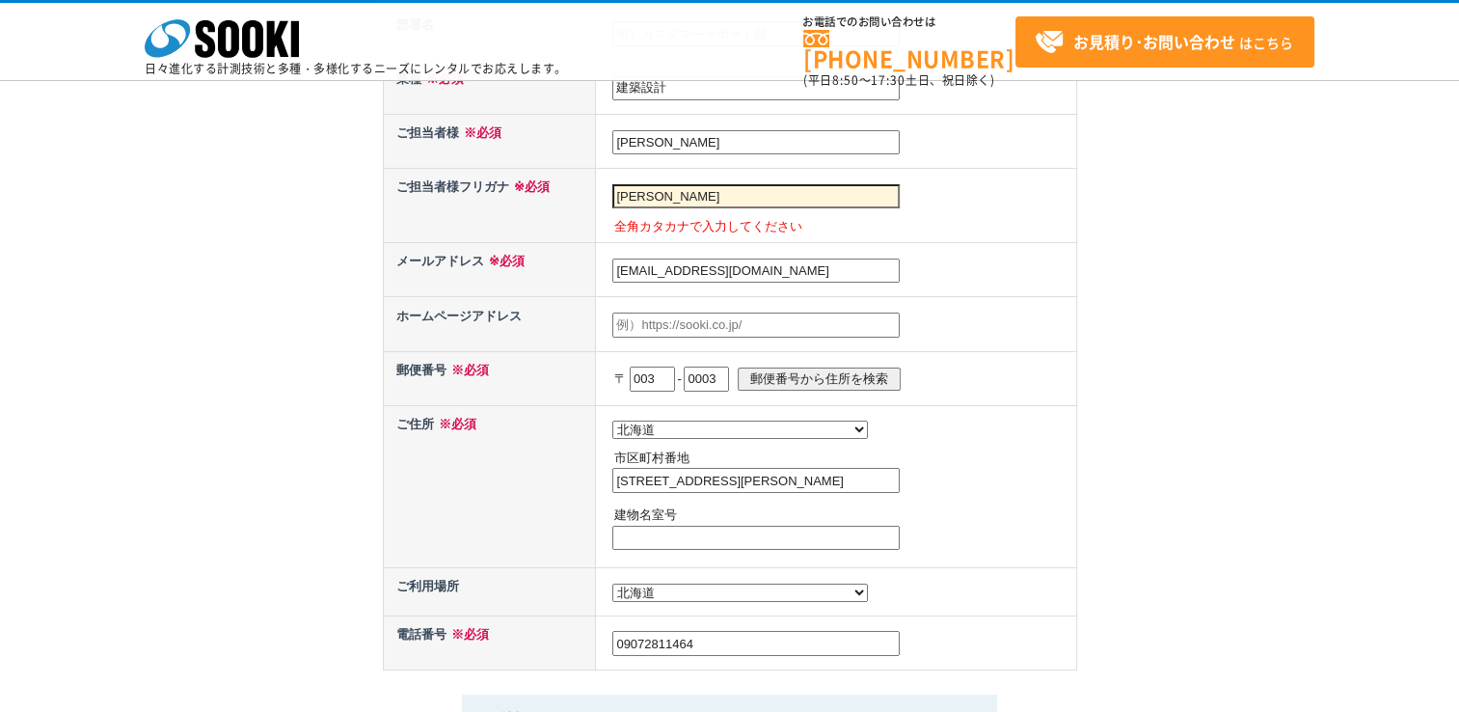
scroll to position [868, 0]
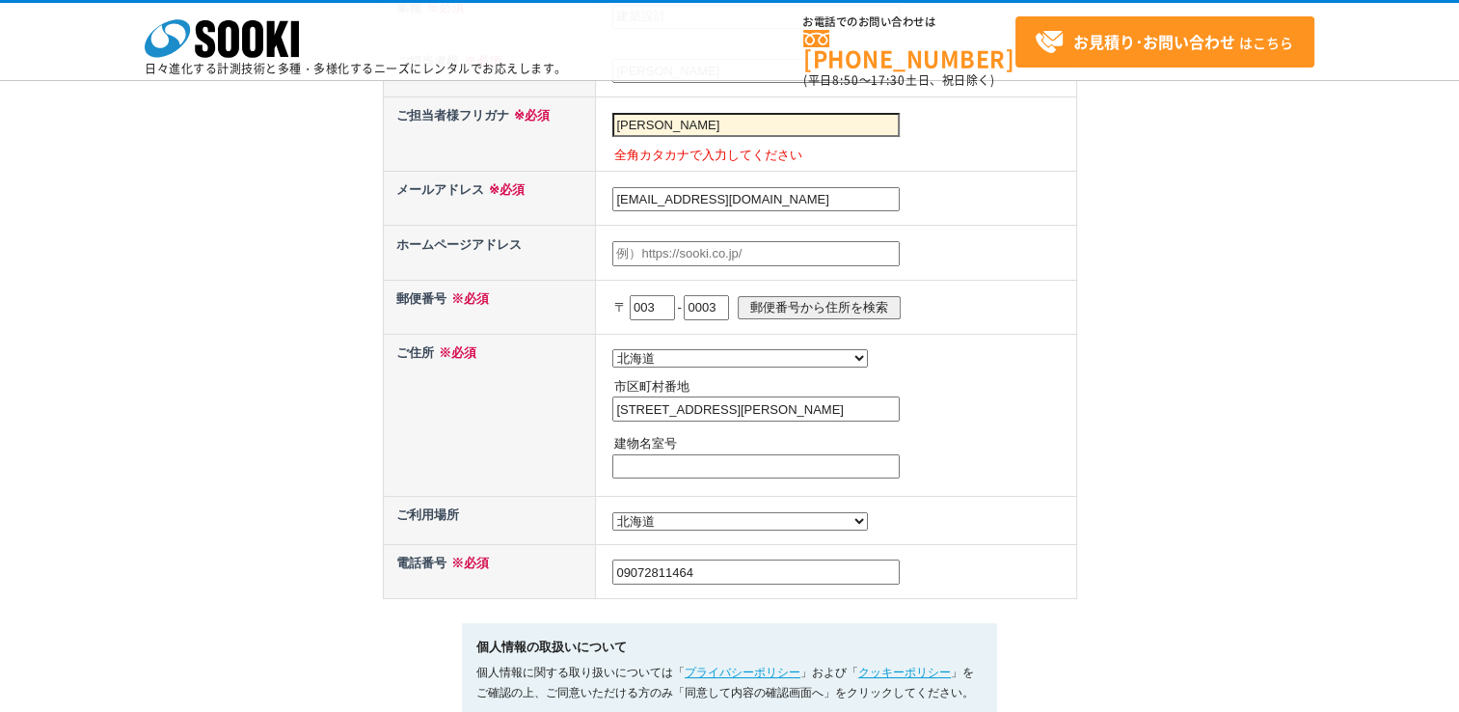
click at [823, 399] on input "札幌市白石区東札幌三条3丁目2" at bounding box center [755, 408] width 287 height 25
click at [755, 457] on input "text" at bounding box center [755, 466] width 287 height 25
drag, startPoint x: 751, startPoint y: 405, endPoint x: 866, endPoint y: 398, distance: 115.0
click at [851, 404] on input "札幌市白石区東札幌三条3丁目" at bounding box center [755, 408] width 287 height 25
type input "札幌市白石区東札幌三条"
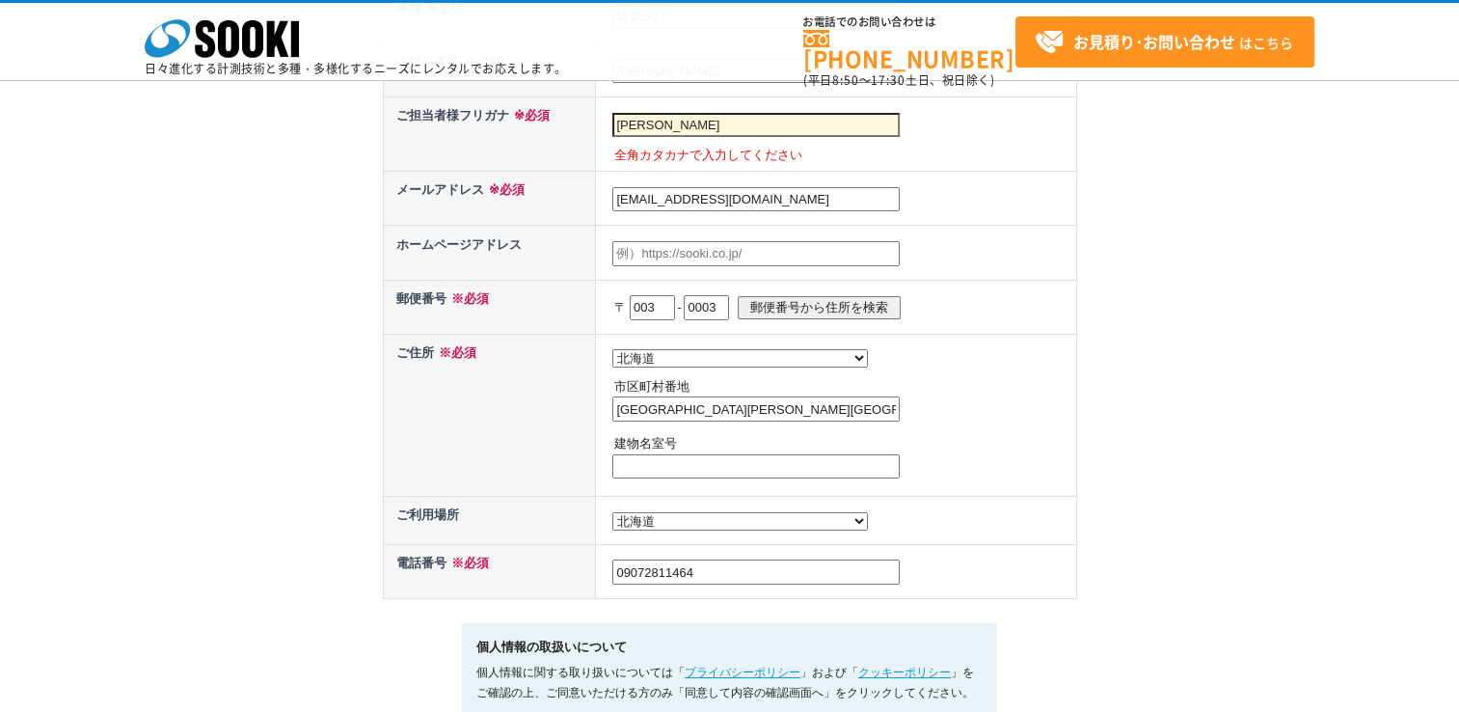
click at [753, 454] on input "text" at bounding box center [755, 466] width 287 height 25
paste input "3丁目"
type input "3丁目"
click at [1075, 402] on td "都道府県の選択 北海道 青森県 岩手県 宮城県 秋田県 山形県 福島県 茨城県 栃木県 群馬県 埼玉県 千葉県 東京都 神奈川県 新潟県 富山県 石川県 福井…" at bounding box center [836, 415] width 480 height 162
click at [716, 523] on select "都道府県の選択 利用場所未定 北海道 青森県 岩手県 宮城県 秋田県 山形県 福島県 茨城県 栃木県 群馬県 埼玉県 千葉県 東京都 神奈川県 新潟県 富山県…" at bounding box center [740, 521] width 256 height 18
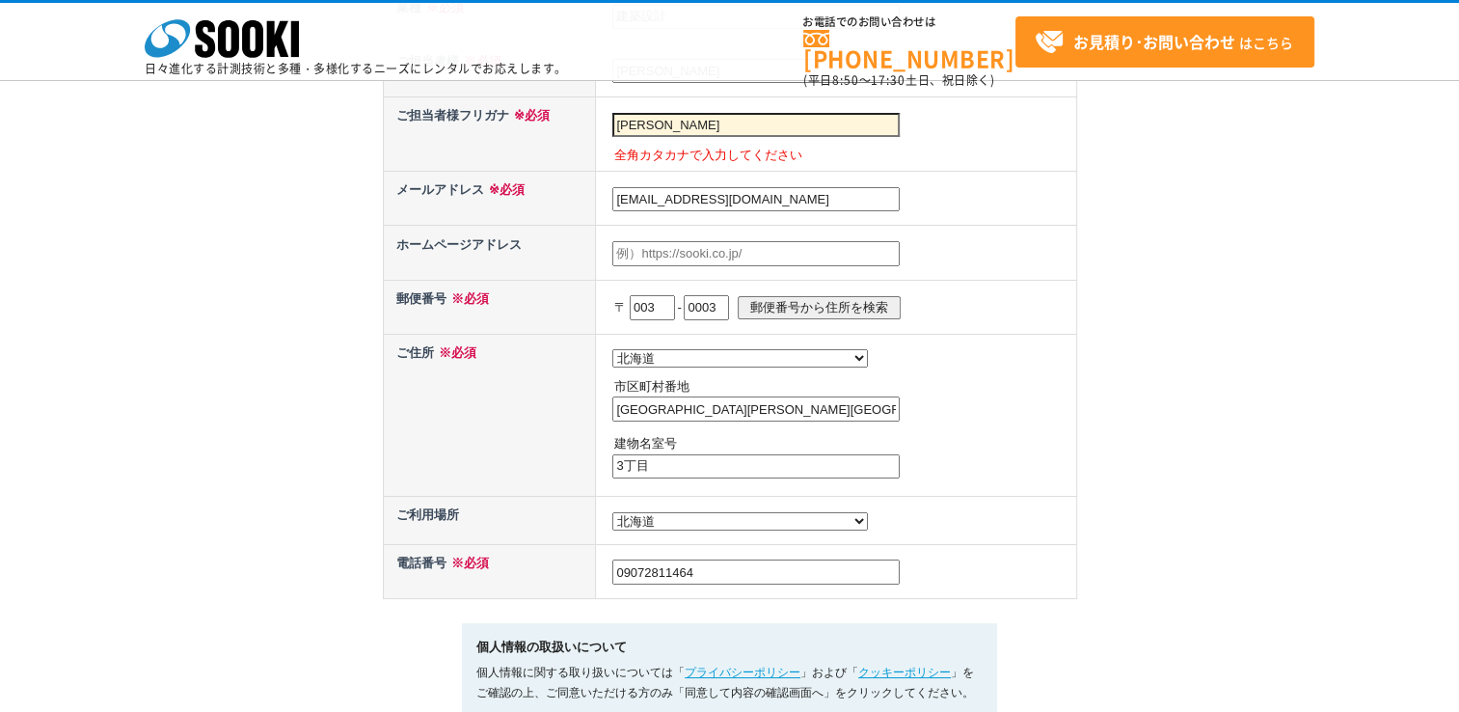
drag, startPoint x: 1052, startPoint y: 509, endPoint x: 1017, endPoint y: 511, distance: 34.8
click at [1046, 496] on td "都道府県の選択 利用場所未定 北海道 青森県 岩手県 宮城県 秋田県 山形県 福島県 茨城県 栃木県 群馬県 埼玉県 千葉県 東京都 神奈川県 新潟県 富山県…" at bounding box center [836, 415] width 480 height 162
click at [667, 512] on select "都道府県の選択 利用場所未定 北海道 青森県 岩手県 宮城県 秋田県 山形県 福島県 茨城県 栃木県 群馬県 埼玉県 千葉県 東京都 神奈川県 新潟県 富山県…" at bounding box center [740, 521] width 256 height 18
click at [665, 524] on select "都道府県の選択 利用場所未定 北海道 青森県 岩手県 宮城県 秋田県 山形県 福島県 茨城県 栃木県 群馬県 埼玉県 千葉県 東京都 神奈川県 新潟県 富山県…" at bounding box center [740, 521] width 256 height 18
click at [706, 514] on select "都道府県の選択 利用場所未定 北海道 青森県 岩手県 宮城県 秋田県 山形県 福島県 茨城県 栃木県 群馬県 埼玉県 千葉県 東京都 神奈川県 新潟県 富山県…" at bounding box center [740, 521] width 256 height 18
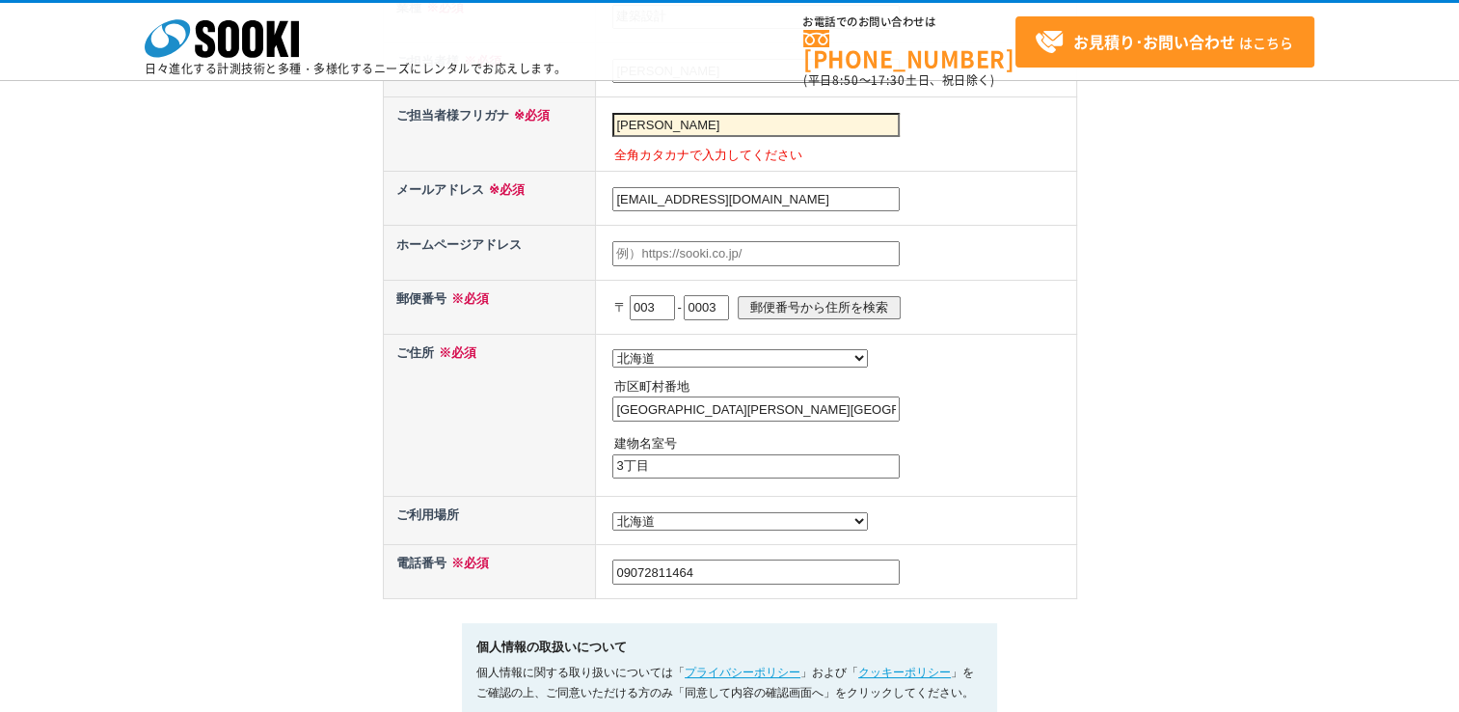
drag, startPoint x: 695, startPoint y: 122, endPoint x: 482, endPoint y: 122, distance: 213.1
click at [482, 122] on tr "ご担当者様フリガナ ※必須 三浦康成 全角カタカナで入力してください" at bounding box center [729, 134] width 693 height 74
type input "ミウラヤスナリ"
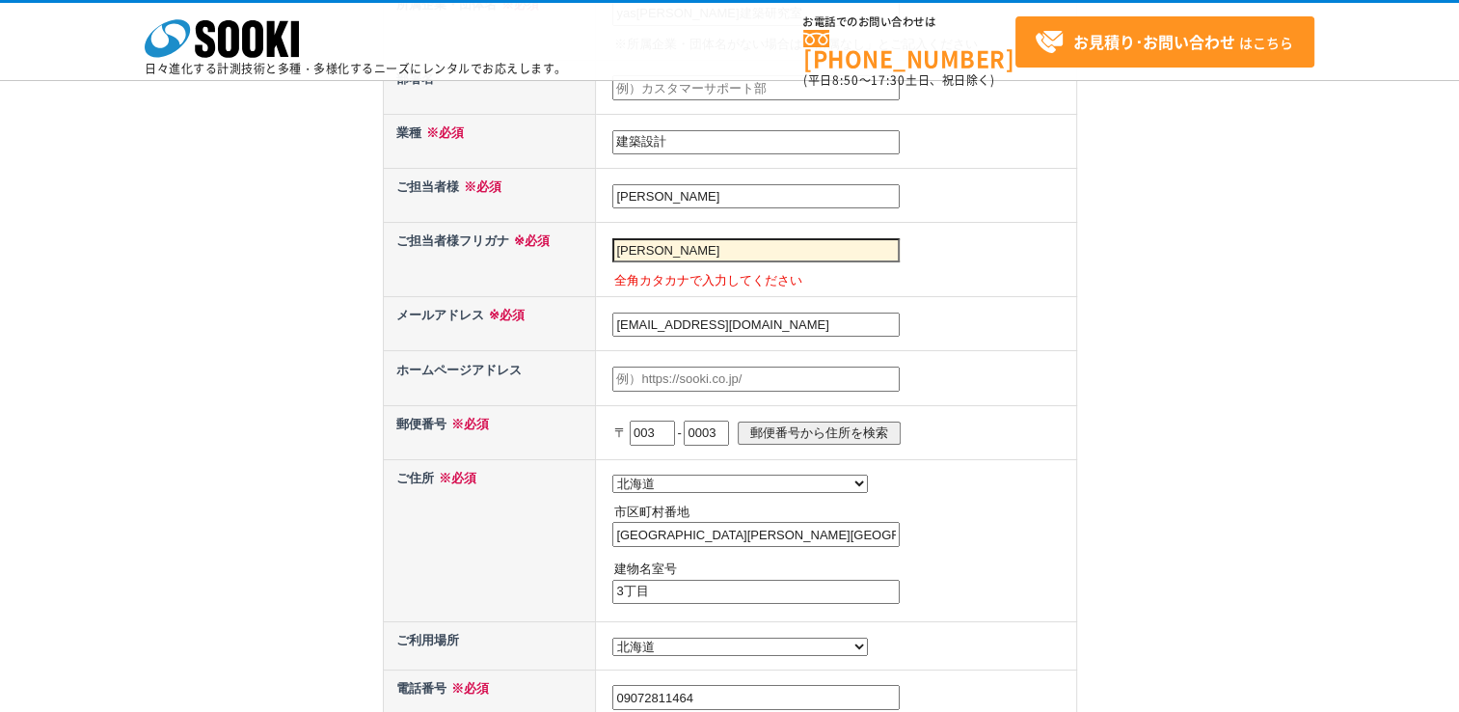
scroll to position [675, 0]
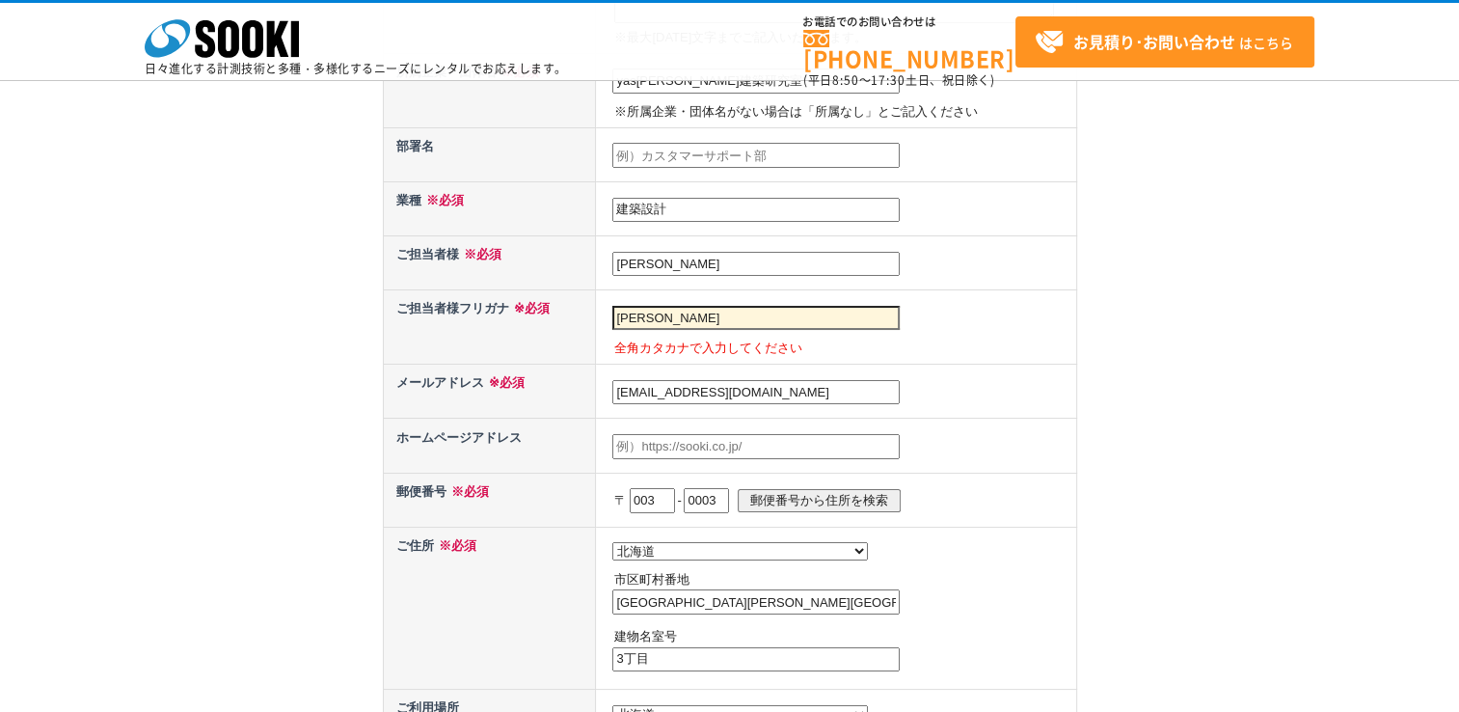
click at [775, 257] on input "三浦康成" at bounding box center [755, 264] width 287 height 25
type input "三浦"
drag, startPoint x: 1072, startPoint y: 352, endPoint x: 1056, endPoint y: 353, distance: 16.4
click at [1072, 352] on td "ミウラヤスナリ 全角カタカナで入力してください" at bounding box center [836, 327] width 480 height 74
click at [718, 311] on input "ミウラヤスナリ" at bounding box center [755, 318] width 287 height 25
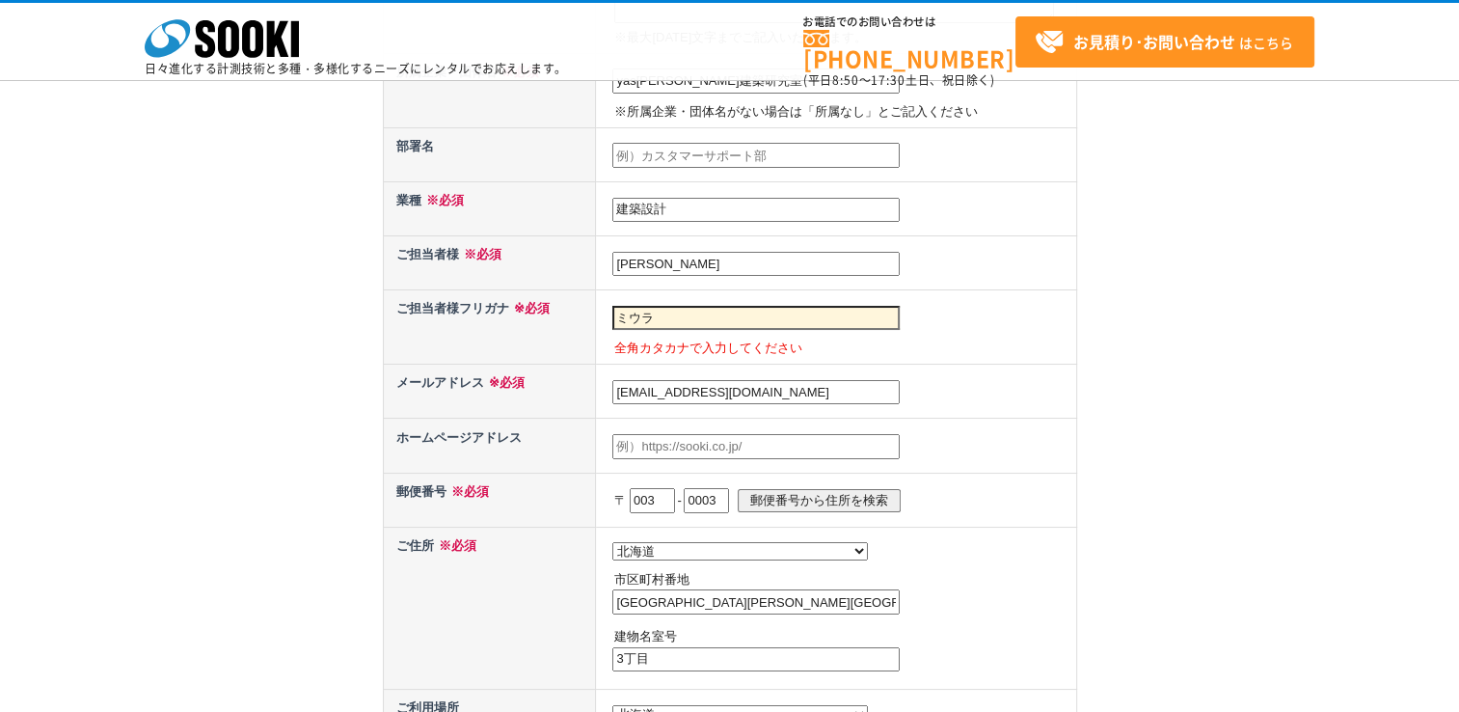
type input "ミウラ"
click at [1120, 308] on div "お問い合わせ内容の入力 下記フォームに必要事項を入力の上、確認画面へお進みください。 お問い合わせ日より、1 ～ 2 営業日内に担当者よりご連絡させていただき…" at bounding box center [729, 181] width 1459 height 1642
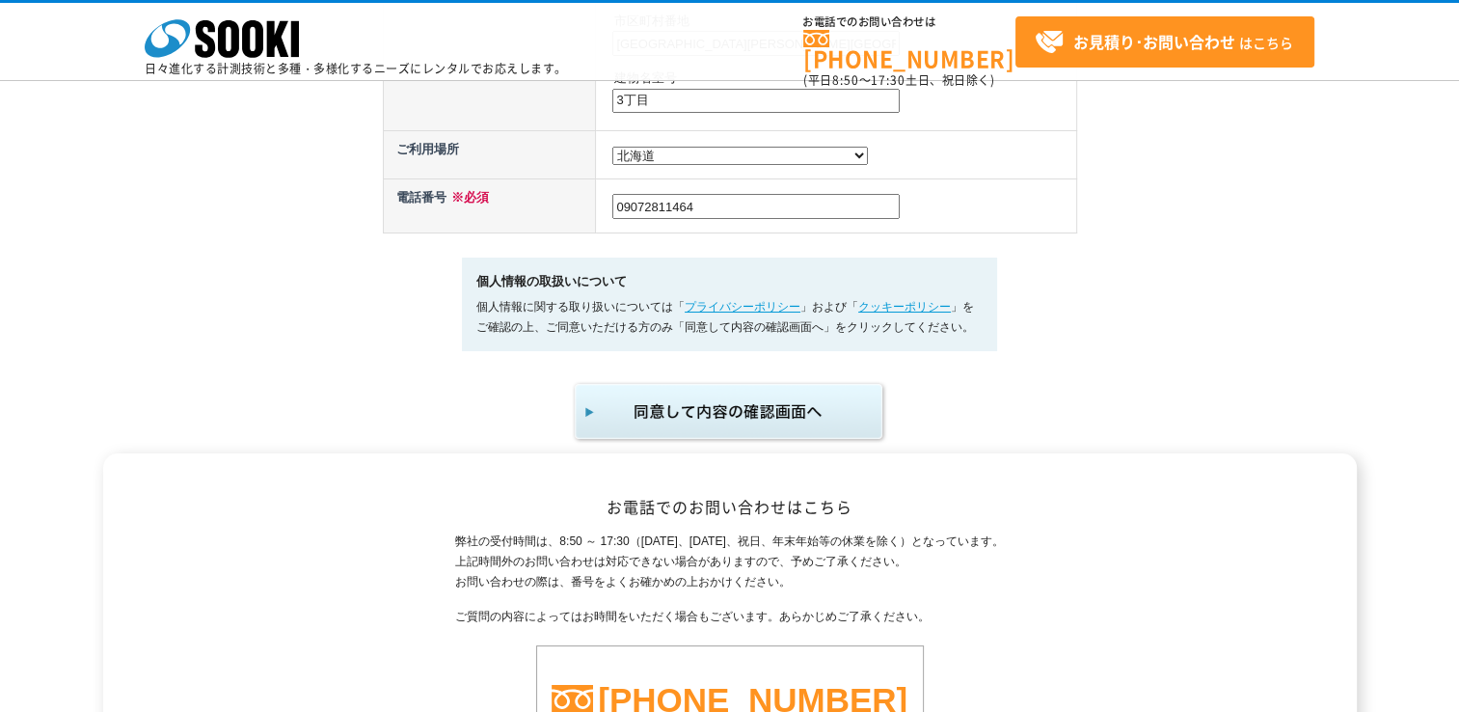
scroll to position [1254, 0]
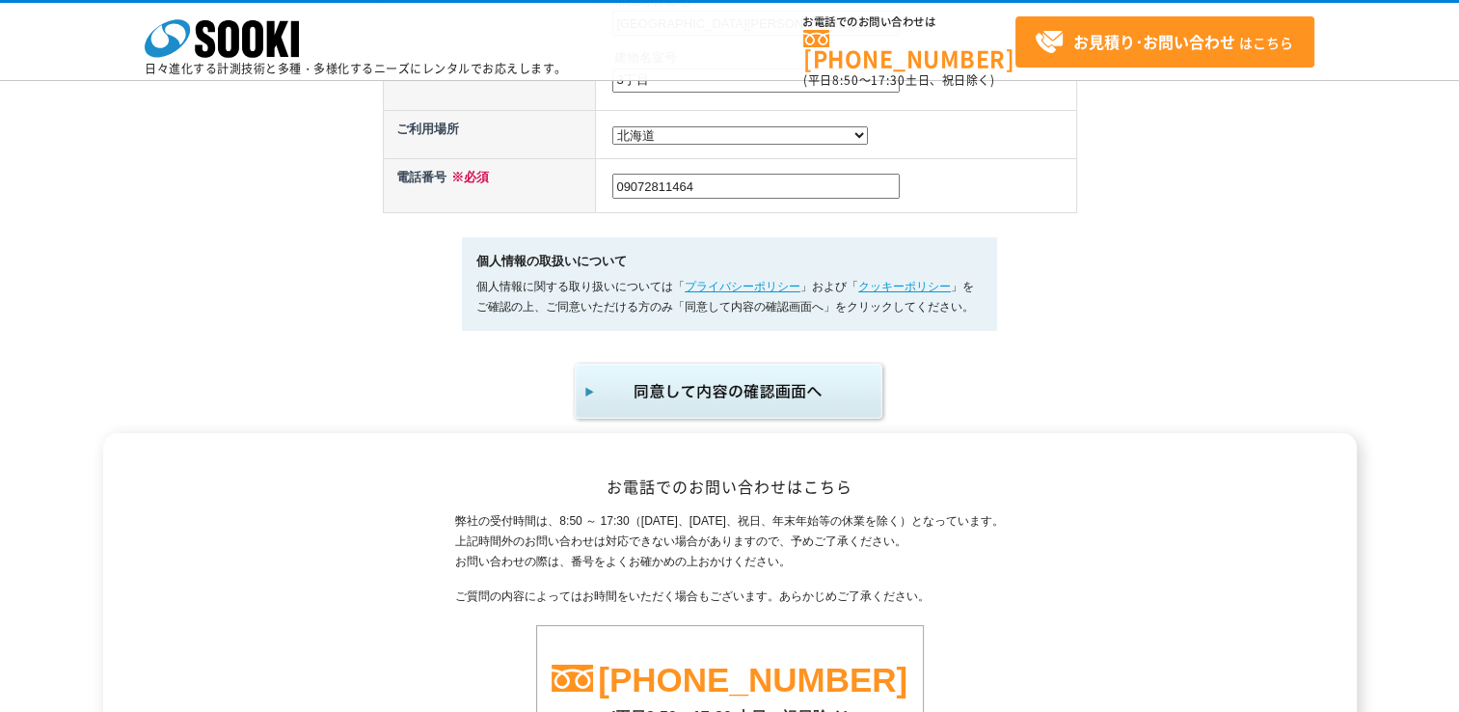
click at [709, 399] on img "submit" at bounding box center [730, 392] width 316 height 64
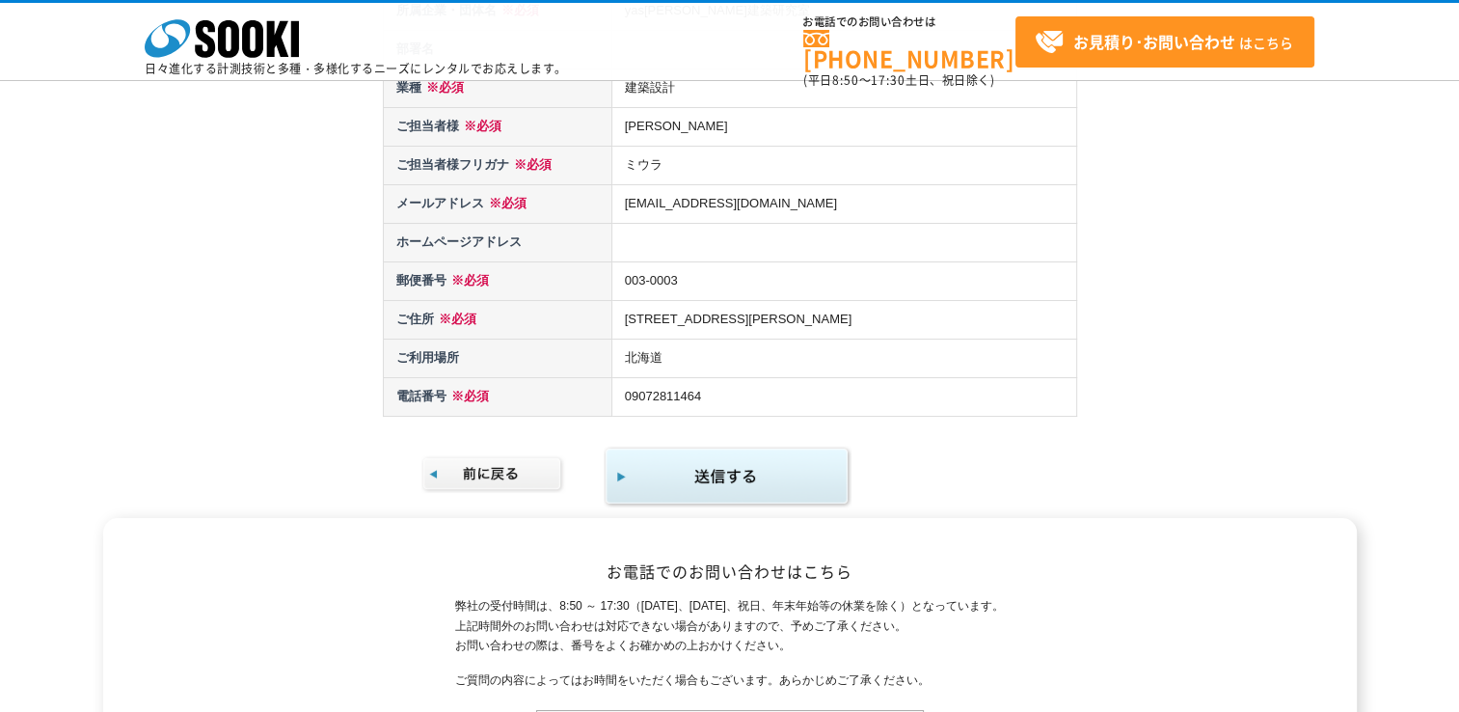
scroll to position [289, 0]
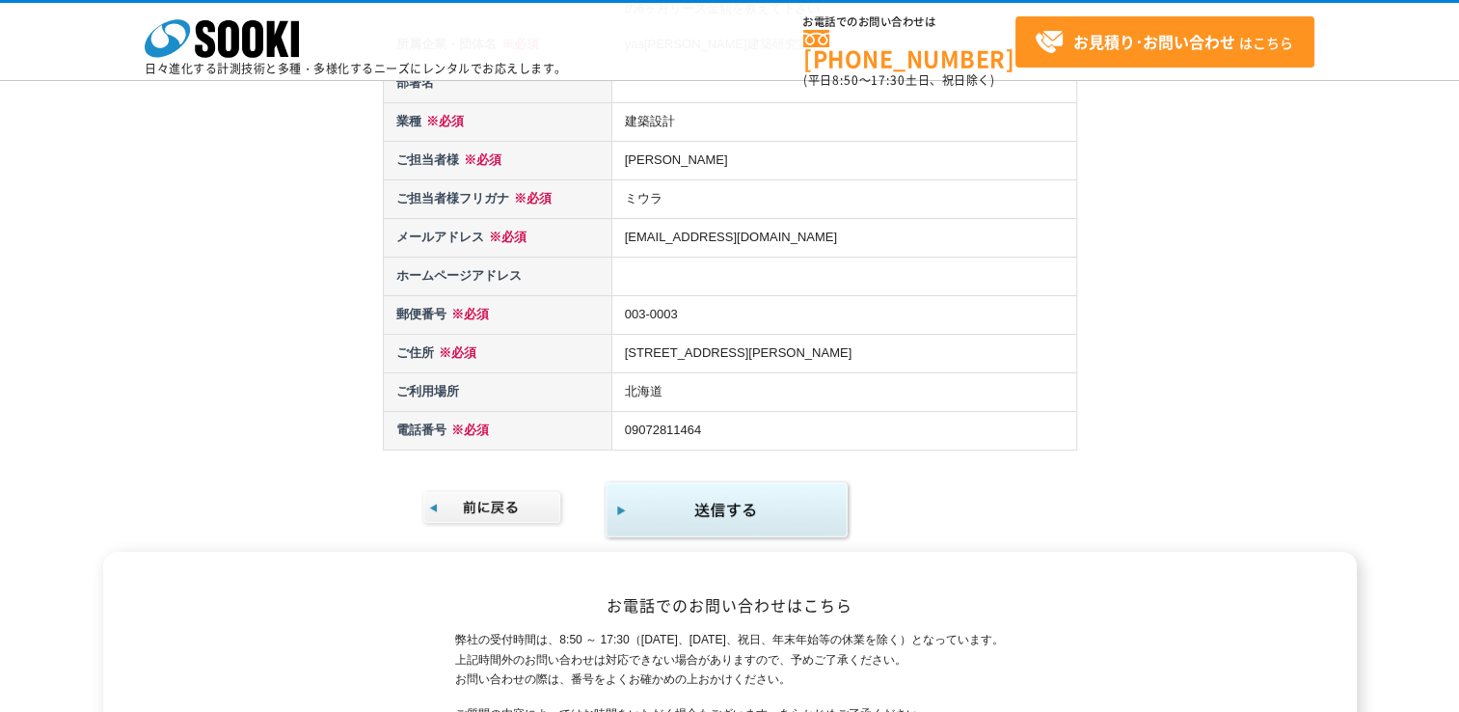
click at [717, 511] on img "submit" at bounding box center [728, 510] width 248 height 63
